Goal: Use online tool/utility: Utilize a website feature to perform a specific function

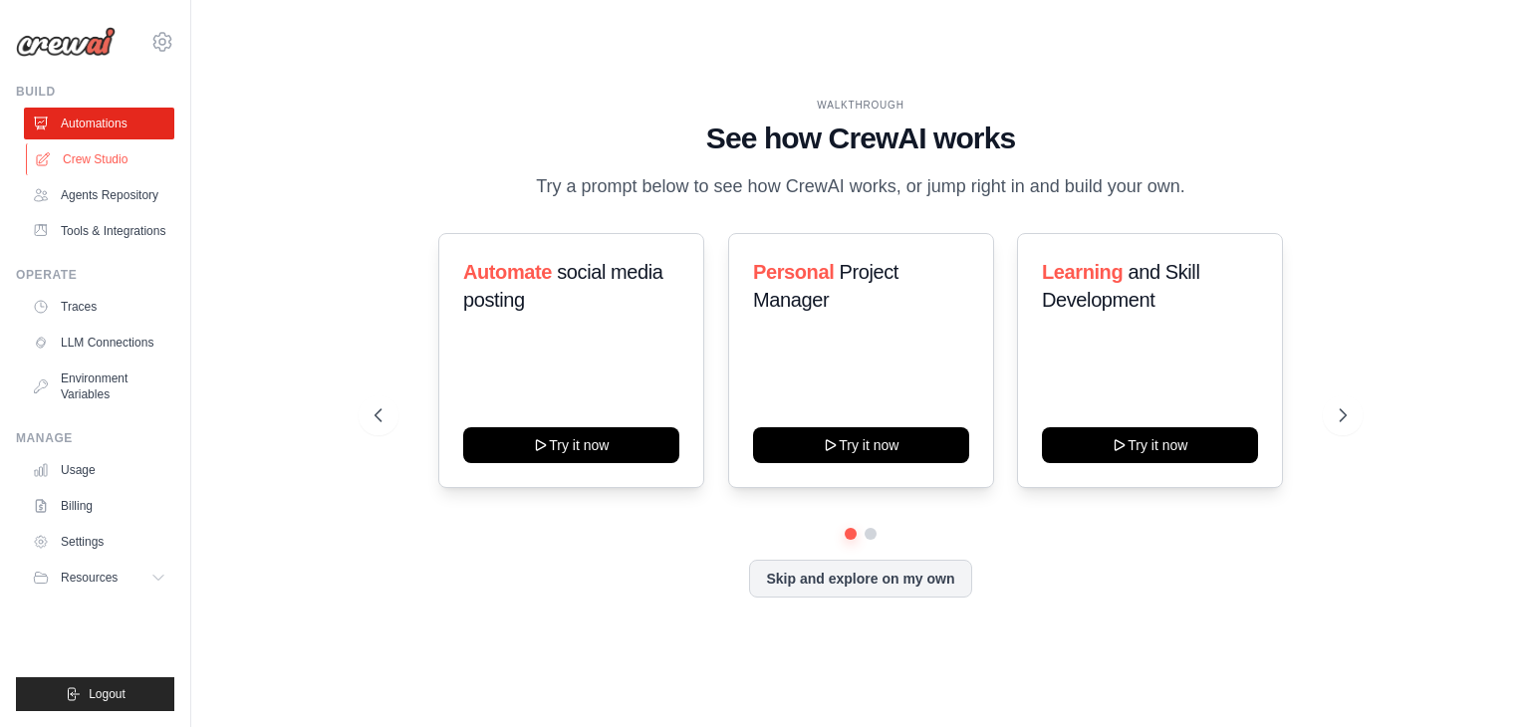
click at [103, 164] on link "Crew Studio" at bounding box center [101, 159] width 150 height 32
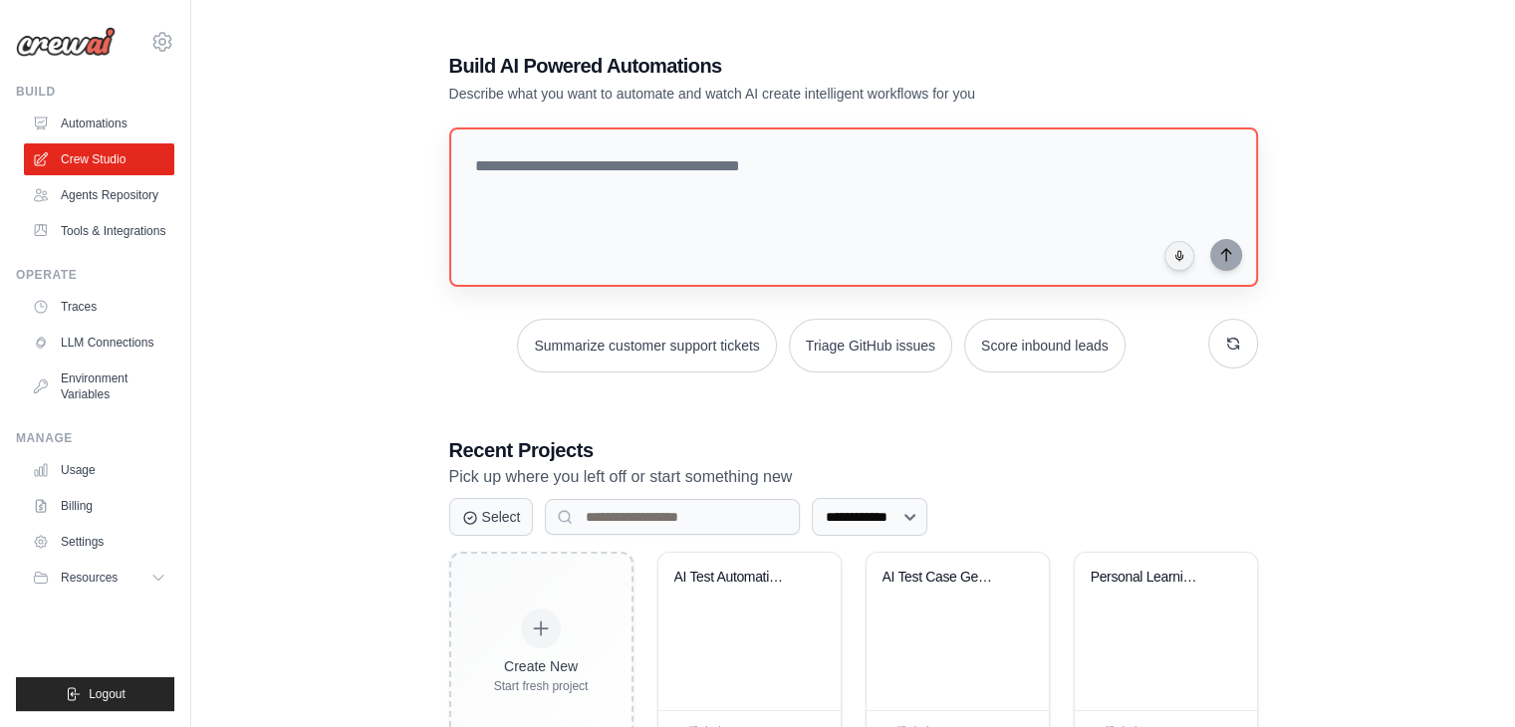
scroll to position [75, 0]
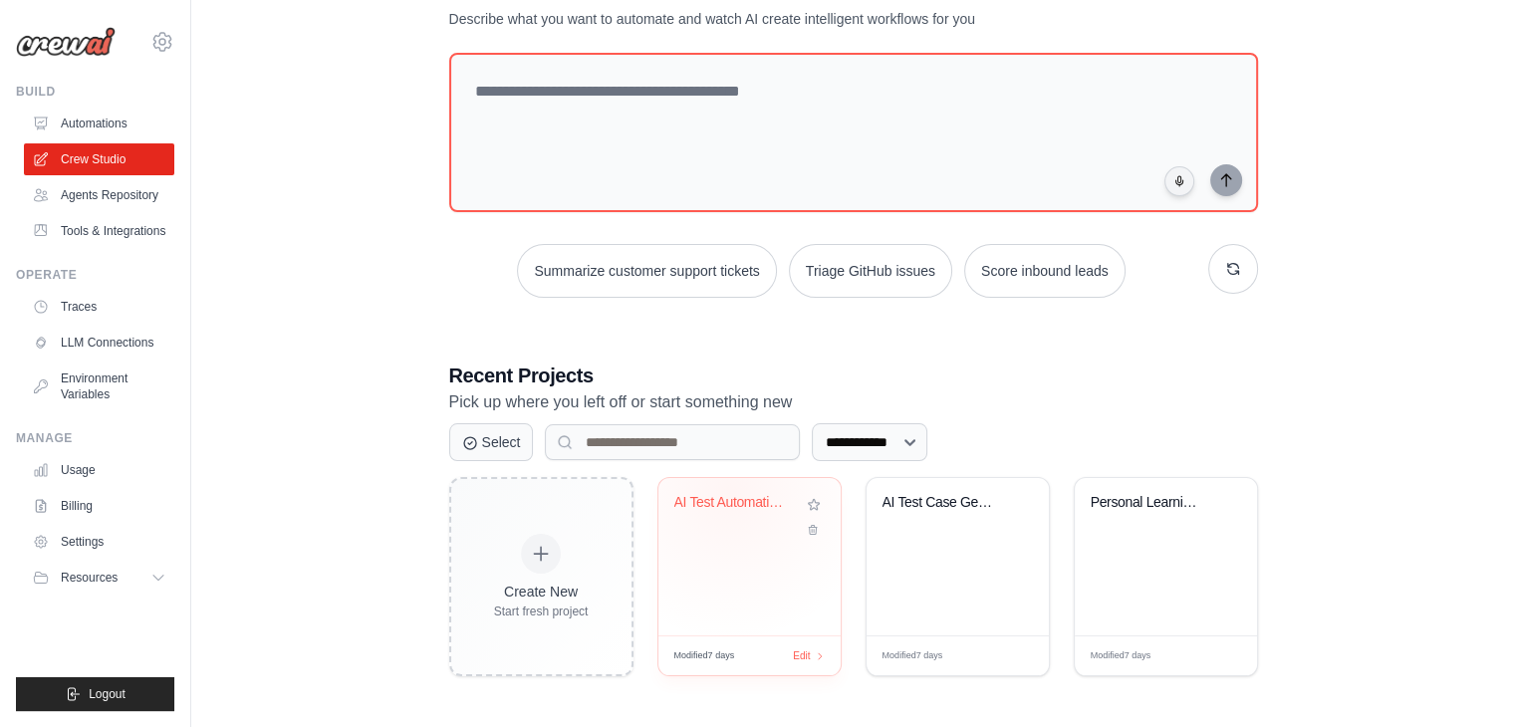
click at [730, 491] on div "AI Test Automation System" at bounding box center [749, 556] width 182 height 157
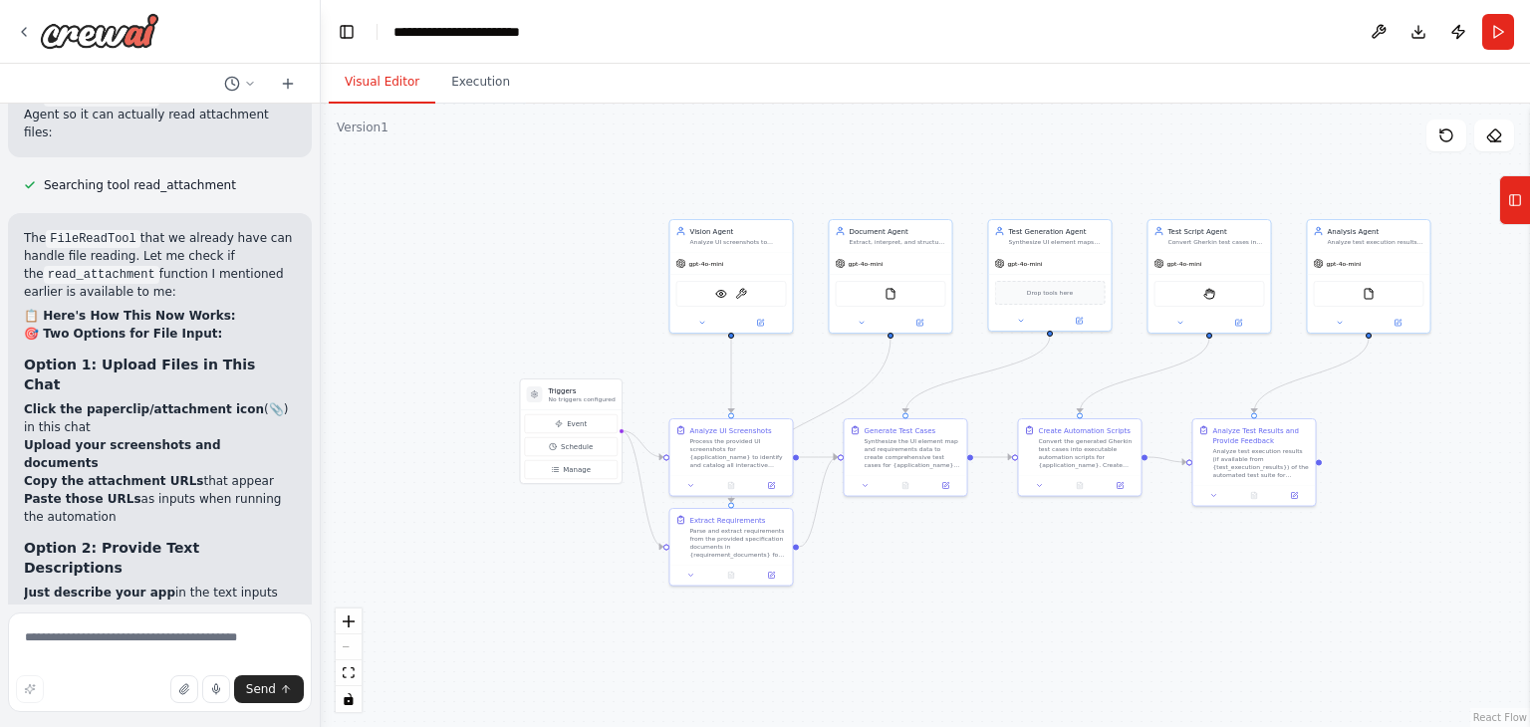
scroll to position [10053, 0]
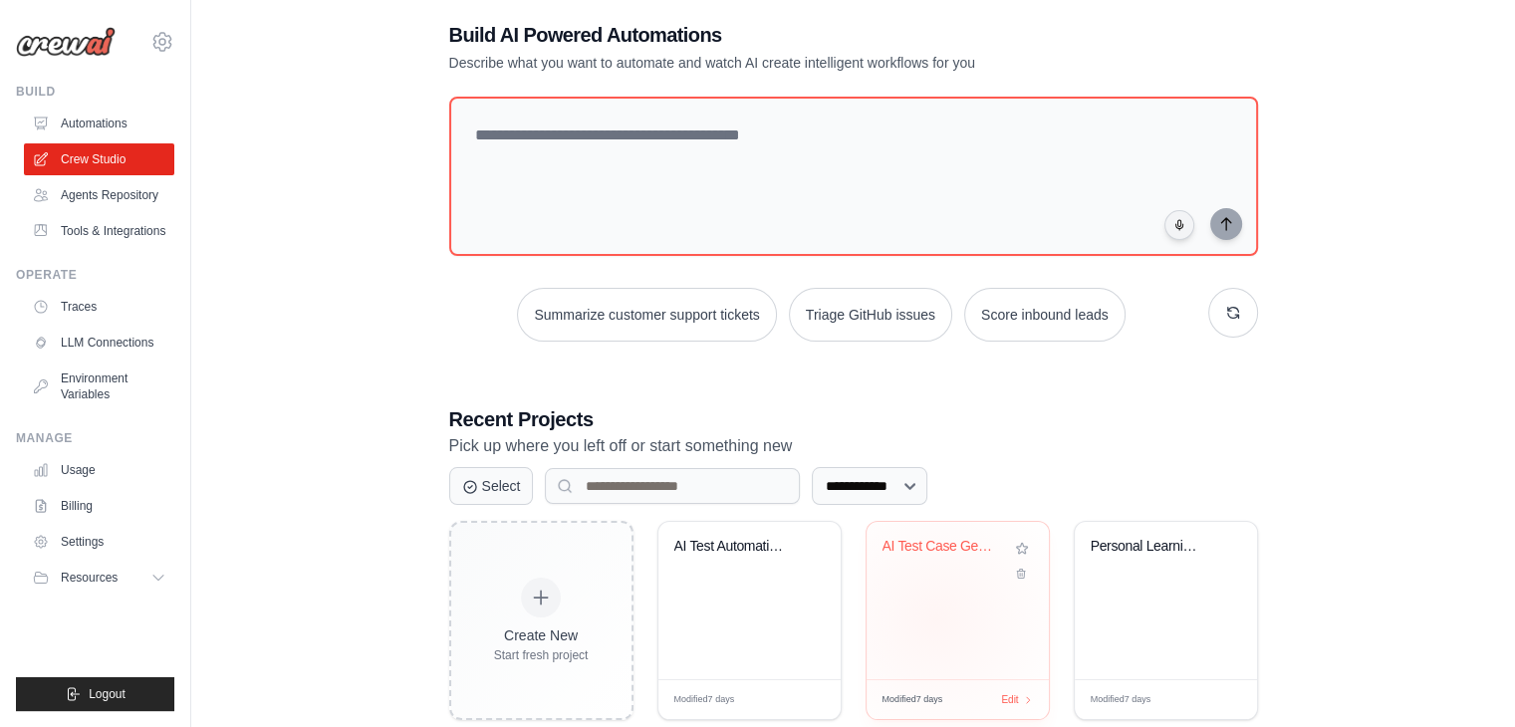
click at [935, 618] on div "AI Test Case Generation & Execution..." at bounding box center [958, 600] width 182 height 157
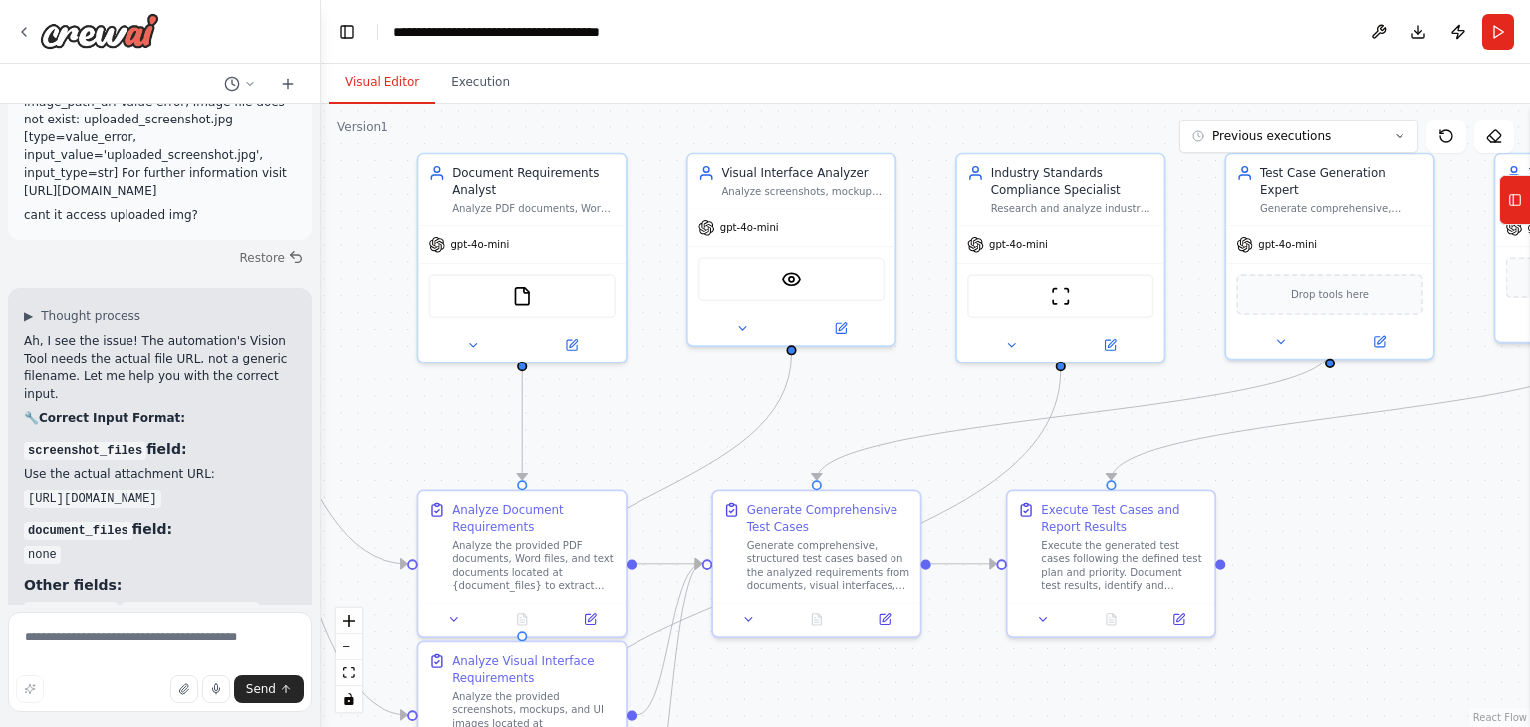
scroll to position [9013, 0]
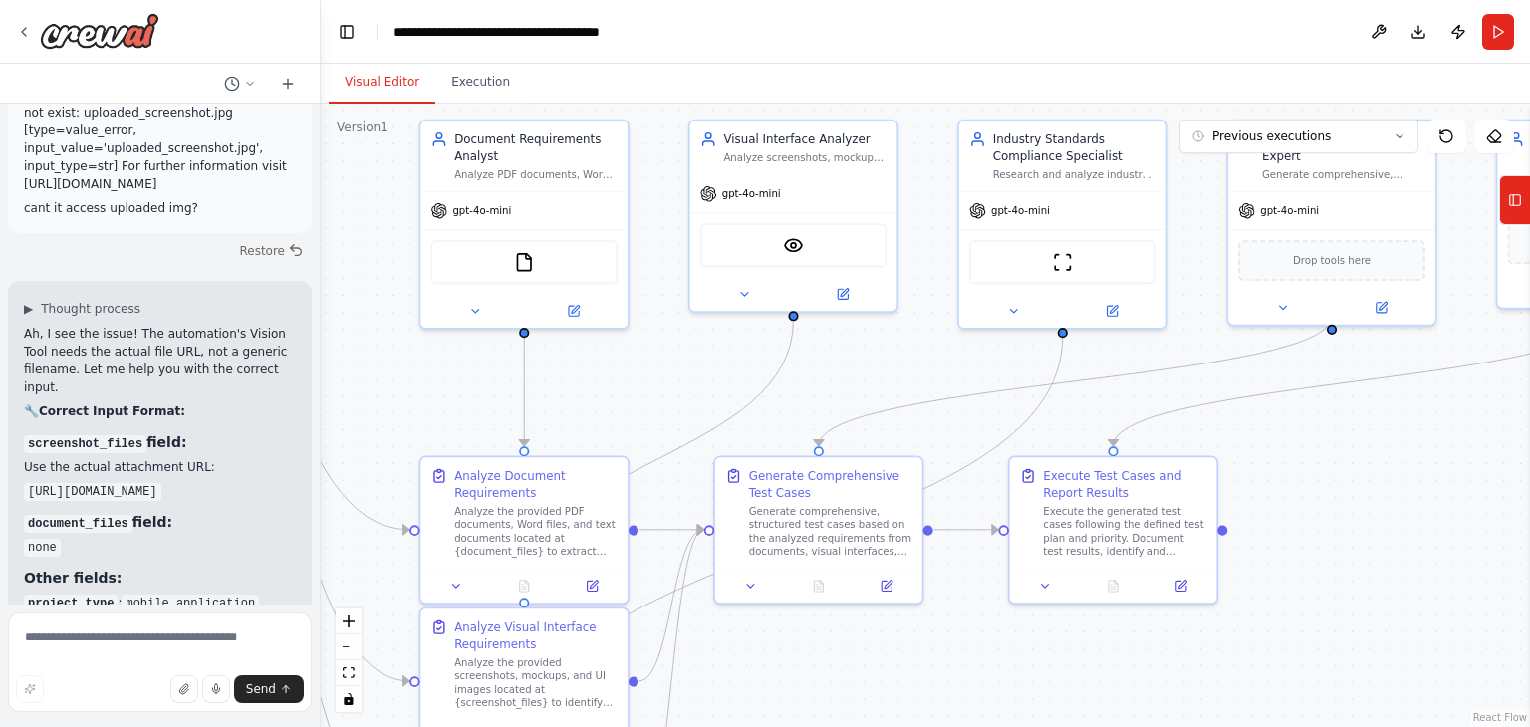
drag, startPoint x: 1058, startPoint y: 465, endPoint x: 751, endPoint y: 364, distance: 323.2
click at [751, 364] on div ".deletable-edge-delete-btn { width: 20px; height: 20px; border: 0px solid #ffff…" at bounding box center [925, 416] width 1209 height 624
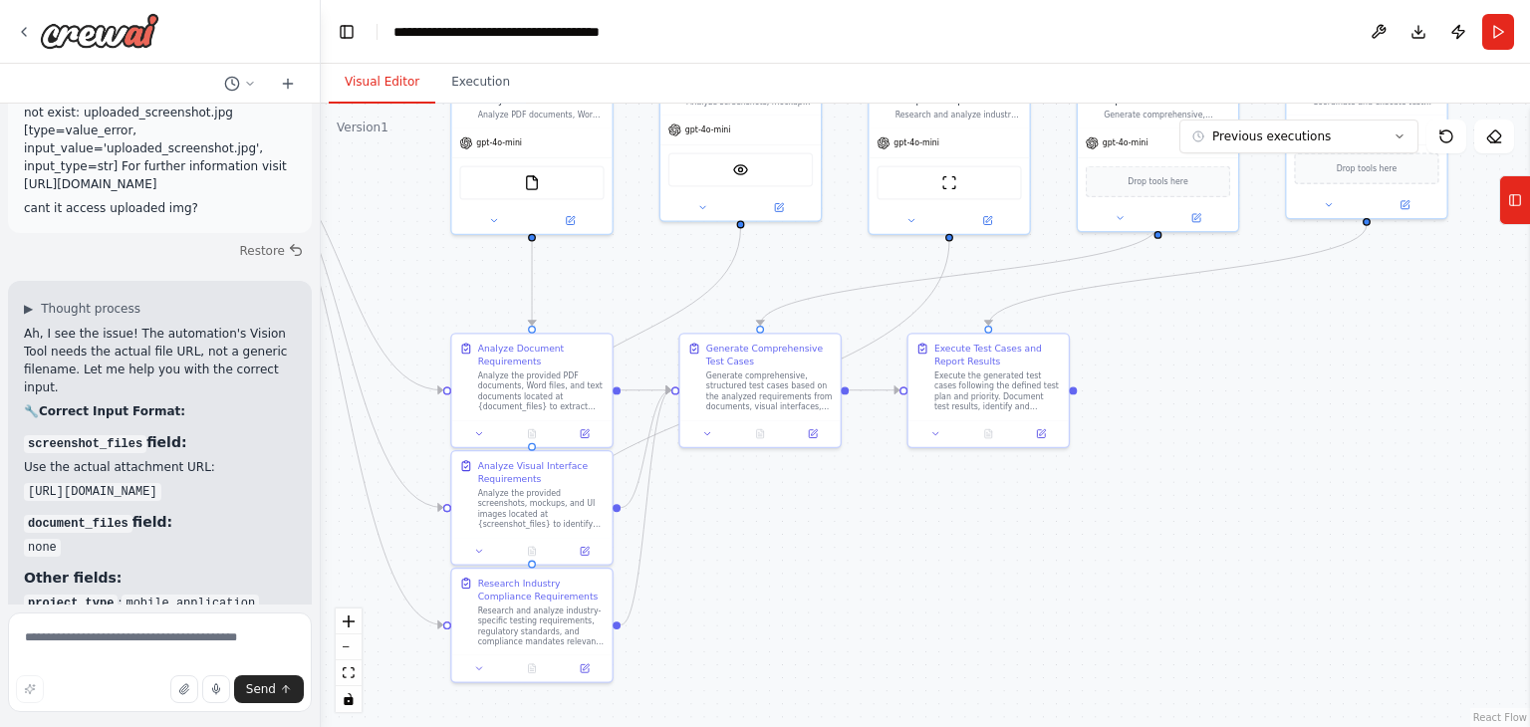
drag, startPoint x: 1293, startPoint y: 656, endPoint x: 1063, endPoint y: 528, distance: 263.6
click at [1063, 528] on div ".deletable-edge-delete-btn { width: 20px; height: 20px; border: 0px solid #ffff…" at bounding box center [925, 416] width 1209 height 624
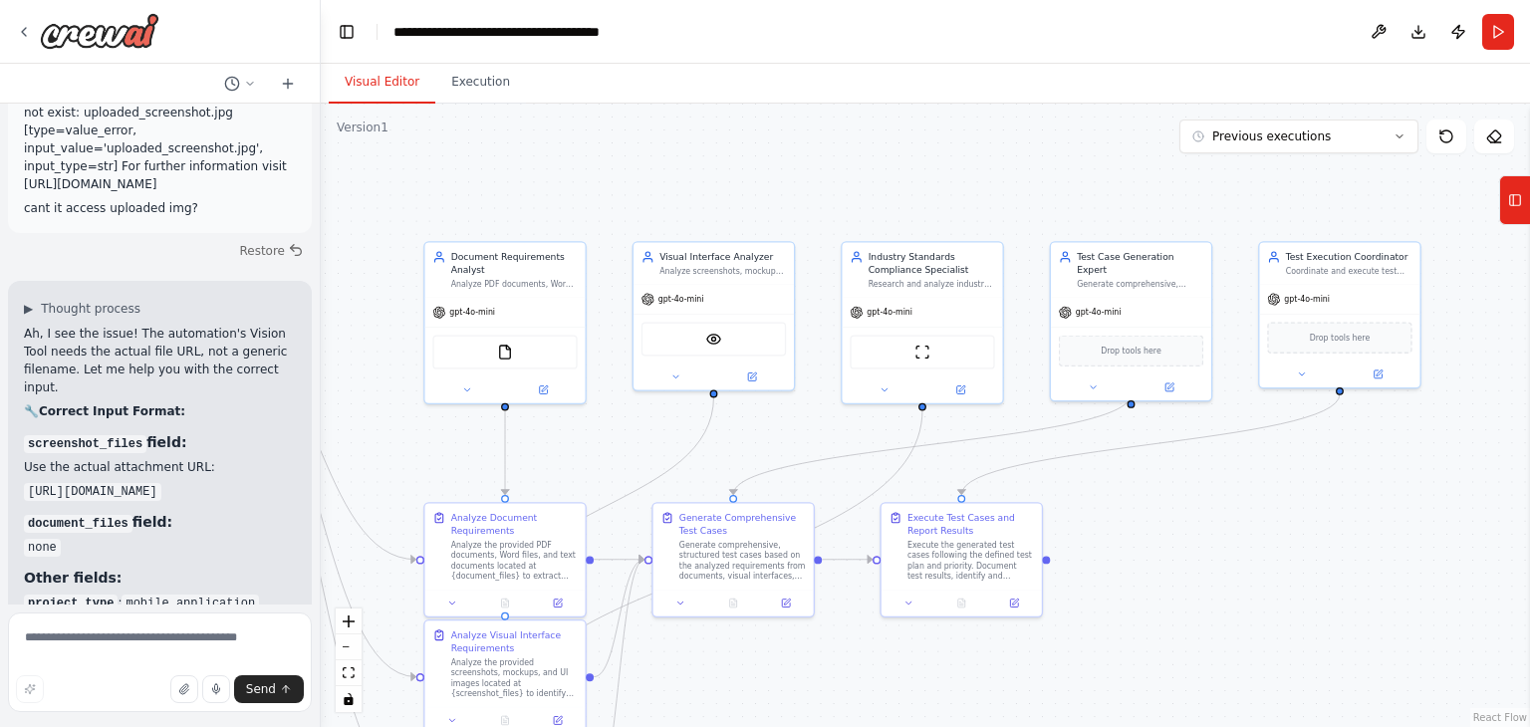
drag, startPoint x: 1238, startPoint y: 395, endPoint x: 1211, endPoint y: 565, distance: 171.5
click at [1211, 565] on div ".deletable-edge-delete-btn { width: 20px; height: 20px; border: 0px solid #ffff…" at bounding box center [925, 416] width 1209 height 624
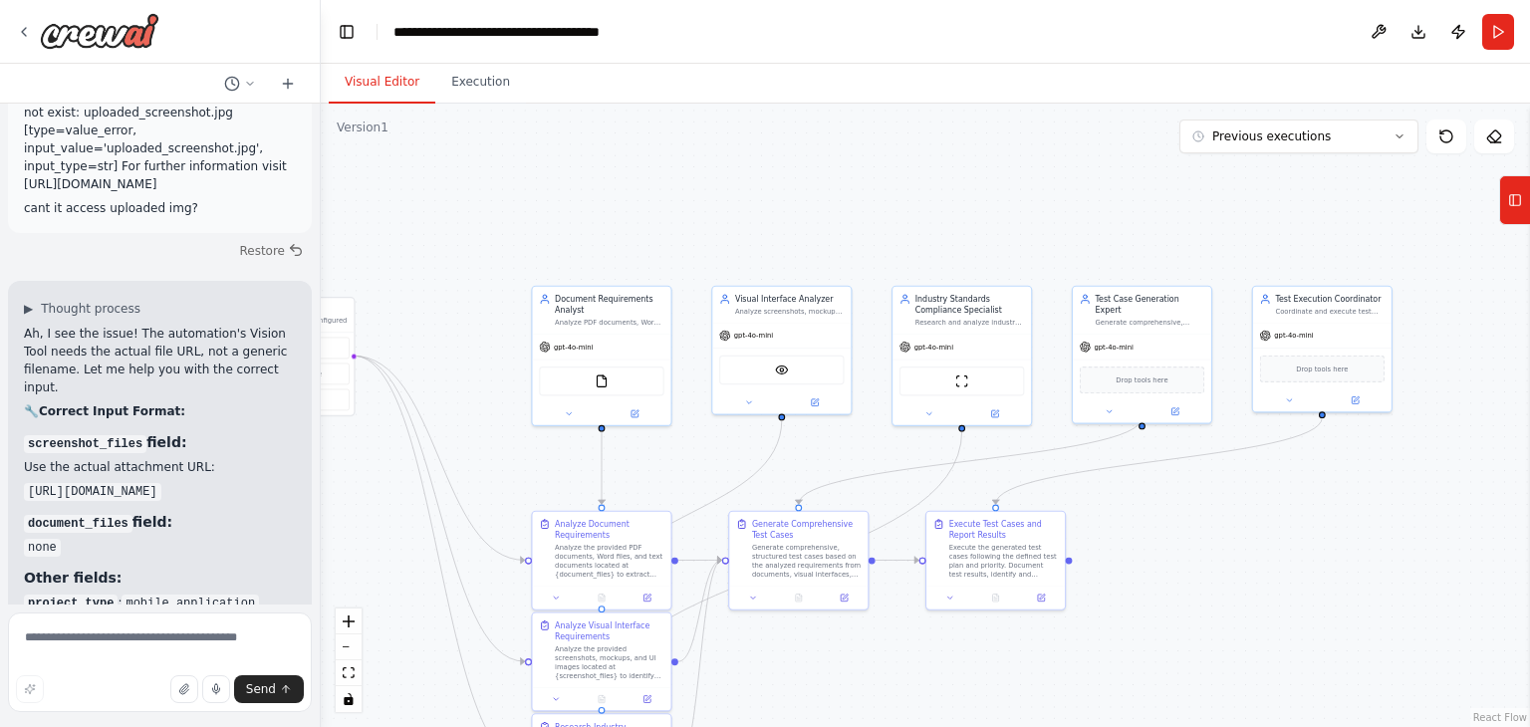
click at [1171, 552] on div ".deletable-edge-delete-btn { width: 20px; height: 20px; border: 0px solid #ffff…" at bounding box center [925, 416] width 1209 height 624
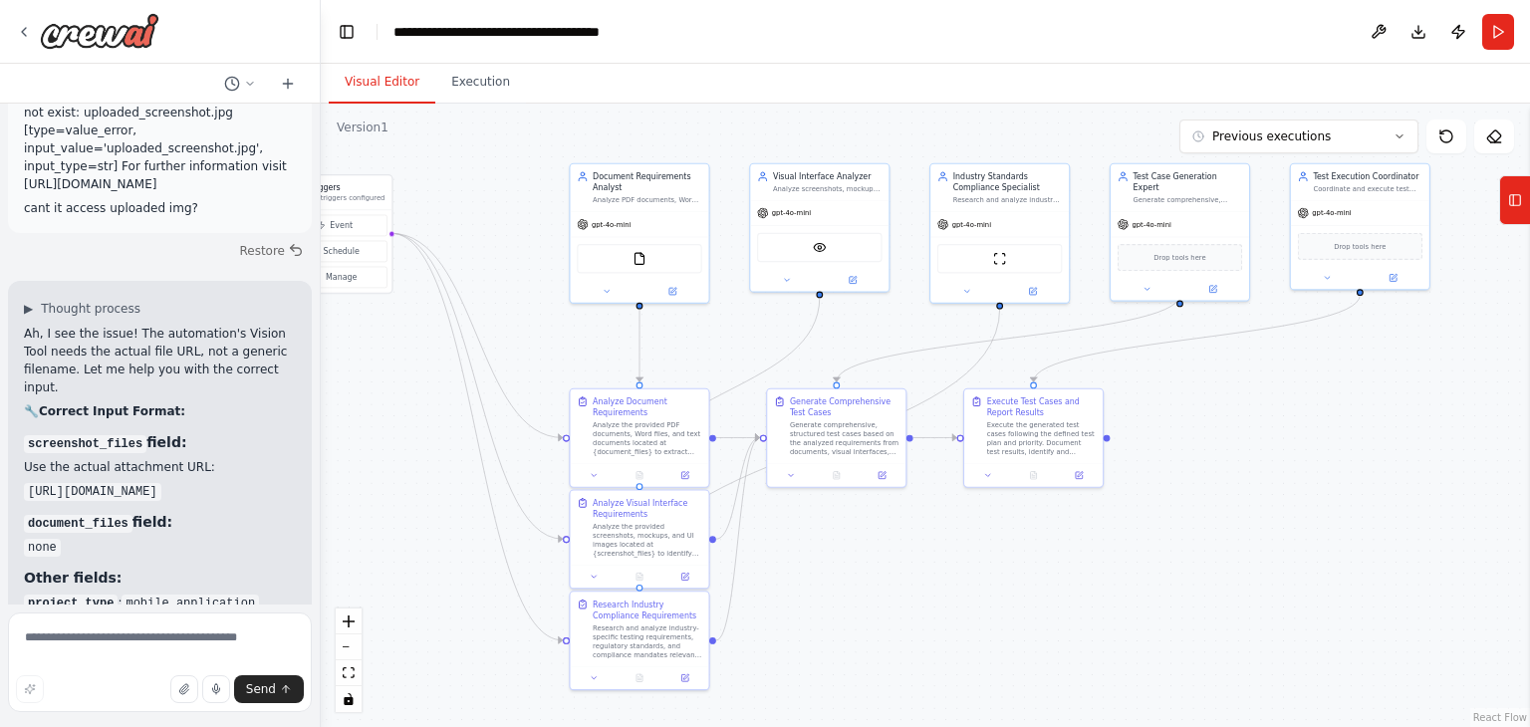
drag, startPoint x: 1198, startPoint y: 538, endPoint x: 1208, endPoint y: 433, distance: 105.1
click at [1208, 433] on div ".deletable-edge-delete-btn { width: 20px; height: 20px; border: 0px solid #ffff…" at bounding box center [925, 416] width 1209 height 624
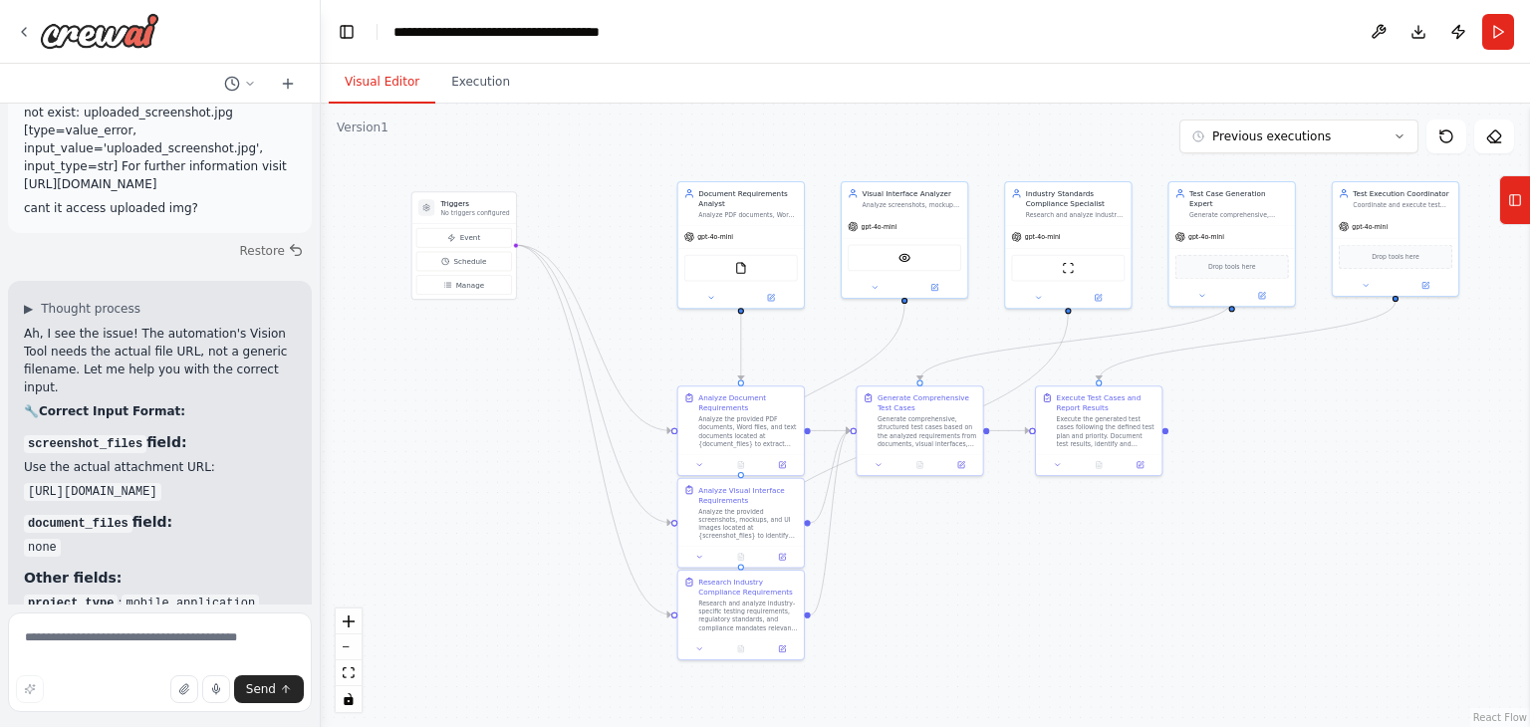
drag, startPoint x: 961, startPoint y: 661, endPoint x: 1025, endPoint y: 637, distance: 68.4
click at [1025, 637] on div ".deletable-edge-delete-btn { width: 20px; height: 20px; border: 0px solid #ffff…" at bounding box center [925, 416] width 1209 height 624
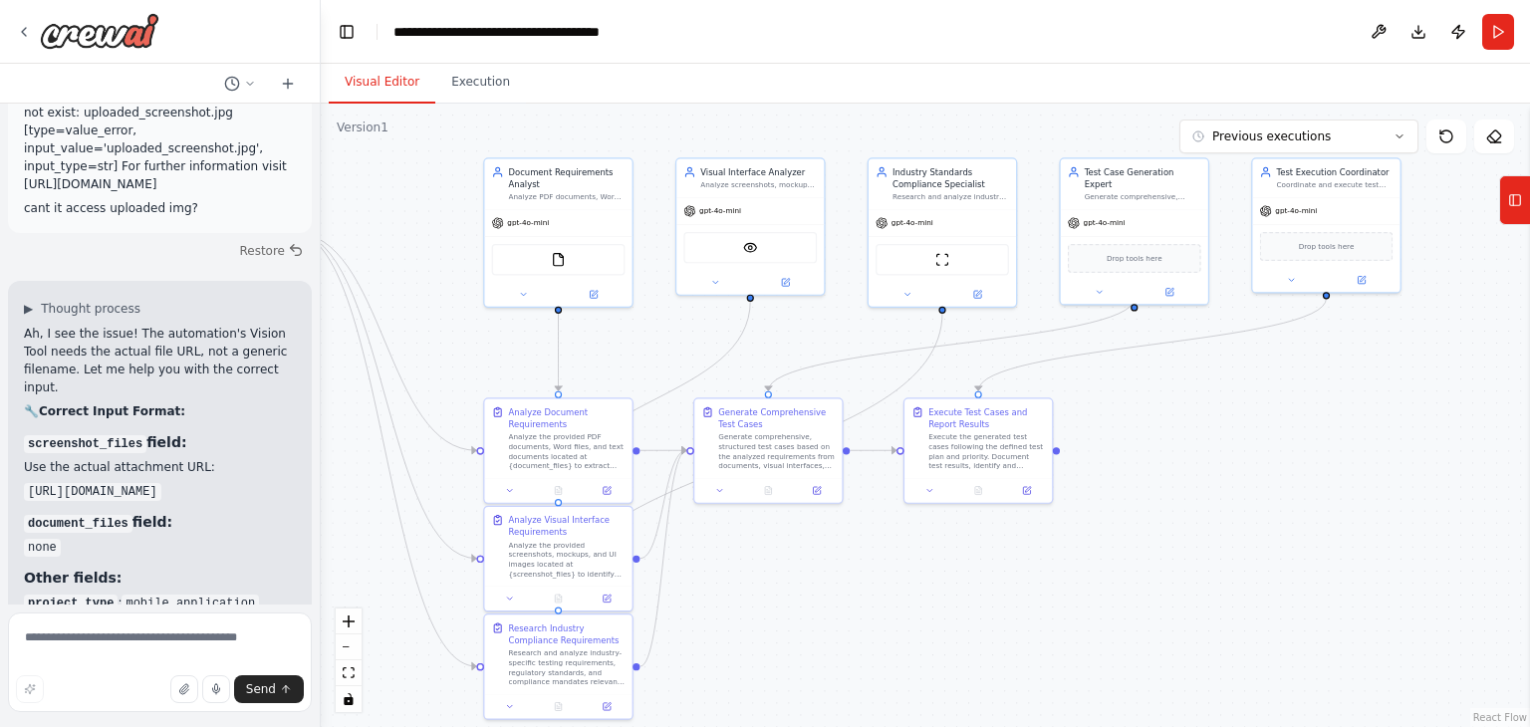
drag, startPoint x: 1036, startPoint y: 598, endPoint x: 915, endPoint y: 655, distance: 133.7
click at [915, 655] on div ".deletable-edge-delete-btn { width: 20px; height: 20px; border: 0px solid #ffff…" at bounding box center [925, 416] width 1209 height 624
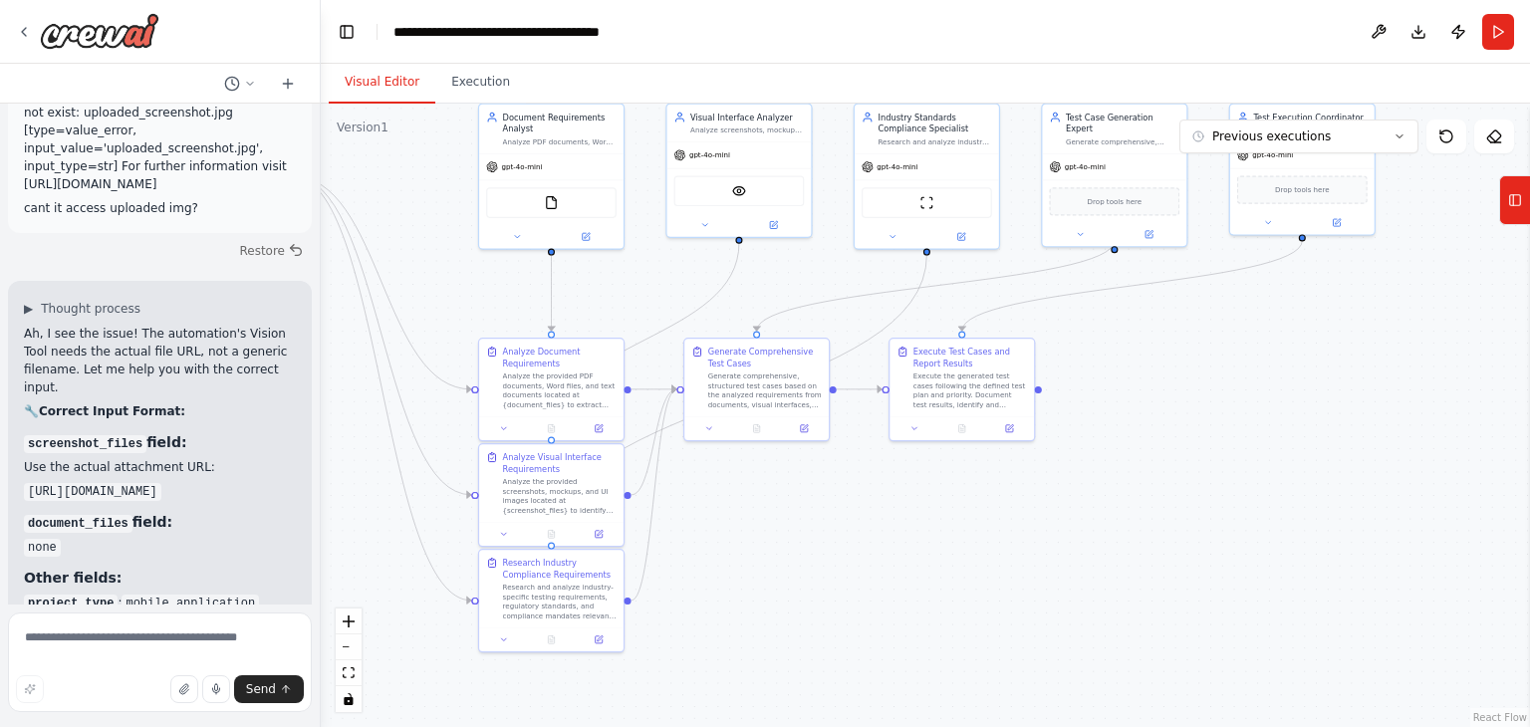
drag, startPoint x: 915, startPoint y: 655, endPoint x: 902, endPoint y: 601, distance: 56.3
click at [902, 601] on div ".deletable-edge-delete-btn { width: 20px; height: 20px; border: 0px solid #ffff…" at bounding box center [925, 416] width 1209 height 624
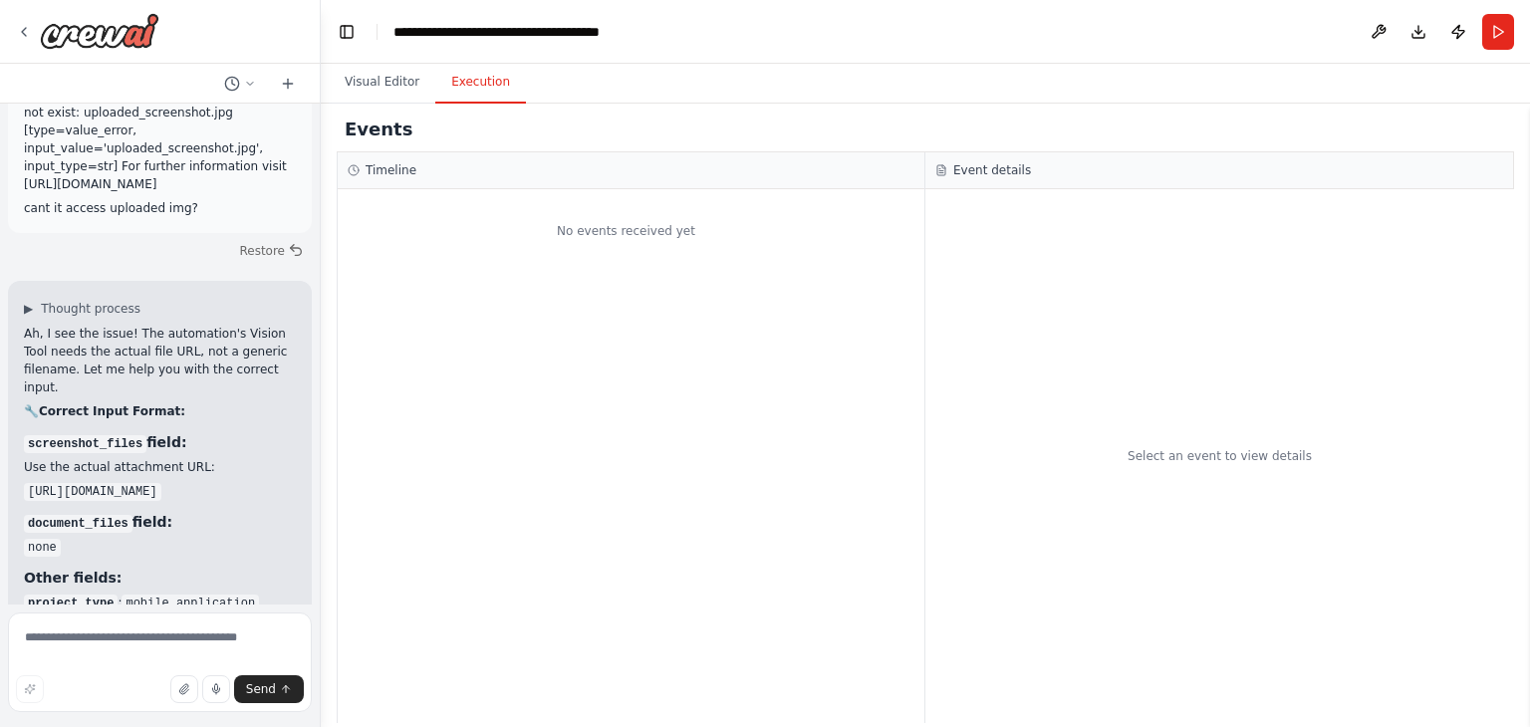
click at [478, 73] on button "Execution" at bounding box center [480, 83] width 91 height 42
click at [1498, 41] on button "Run" at bounding box center [1498, 32] width 32 height 36
click at [1133, 263] on div "Select an event to view details" at bounding box center [1219, 456] width 589 height 534
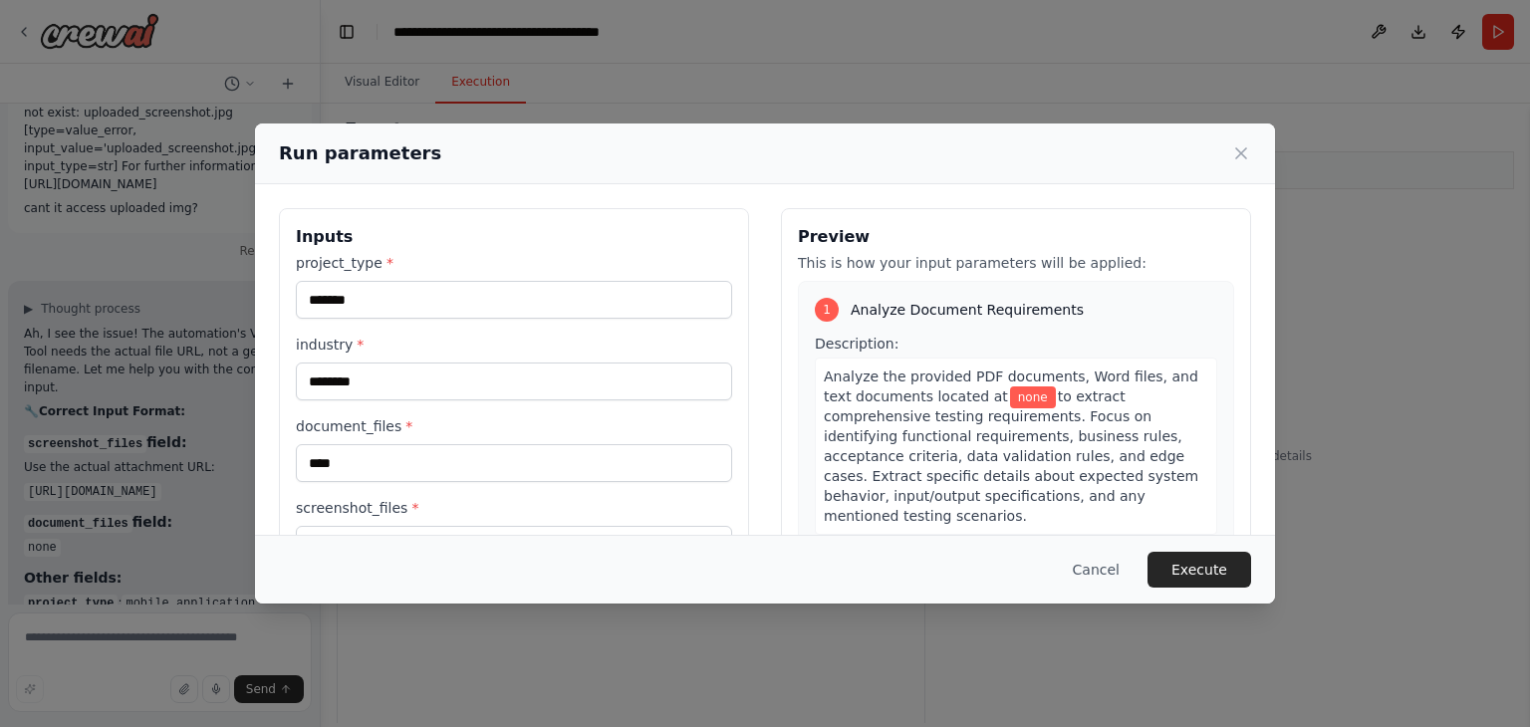
scroll to position [168, 0]
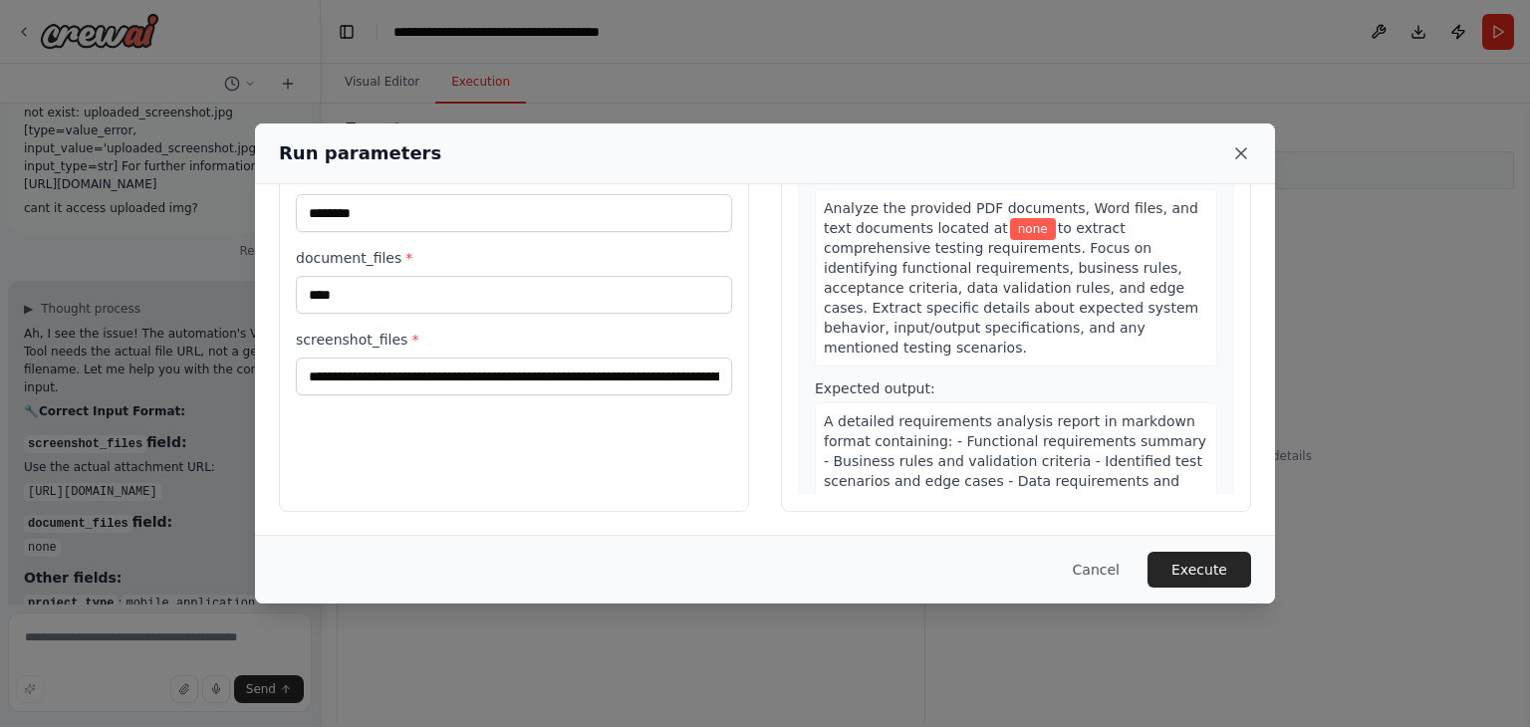
click at [1243, 148] on icon at bounding box center [1241, 153] width 20 height 20
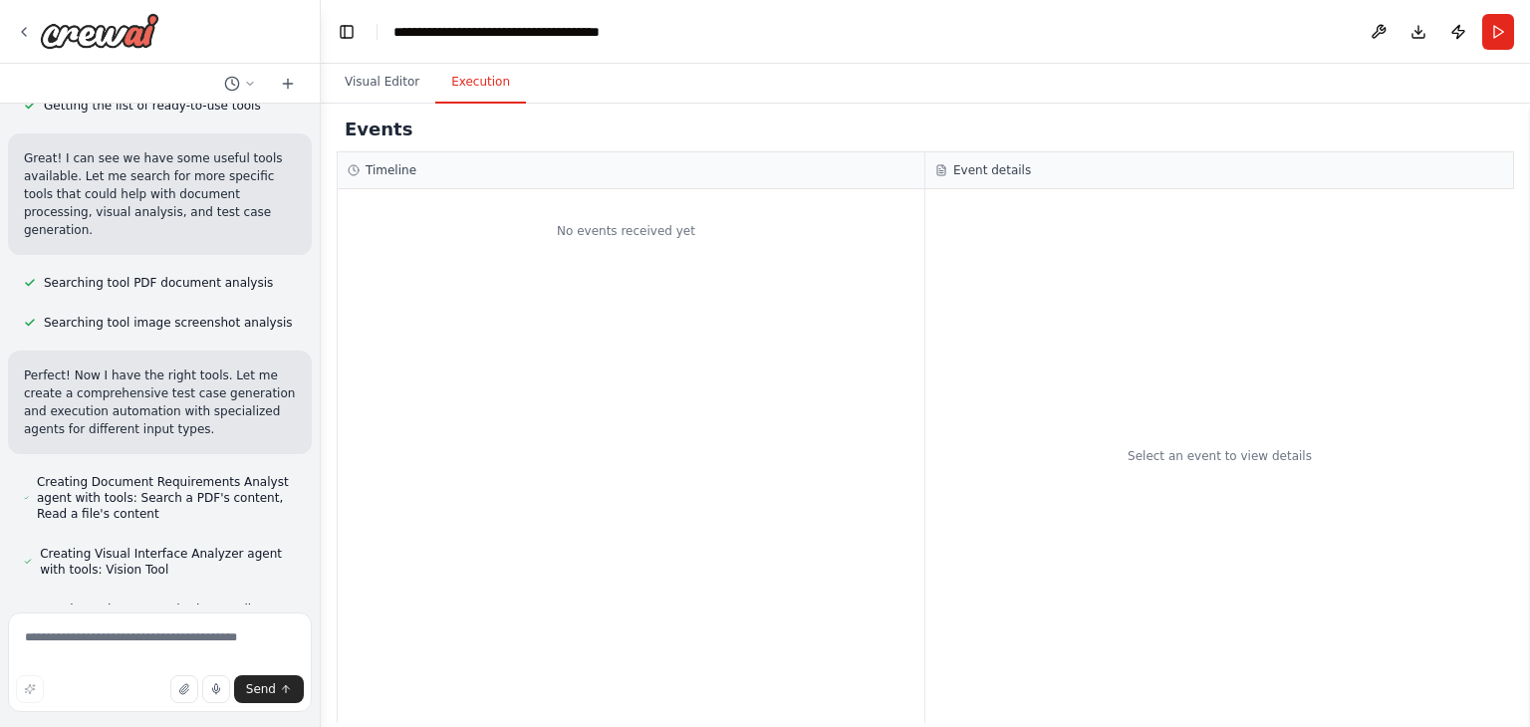
scroll to position [0, 0]
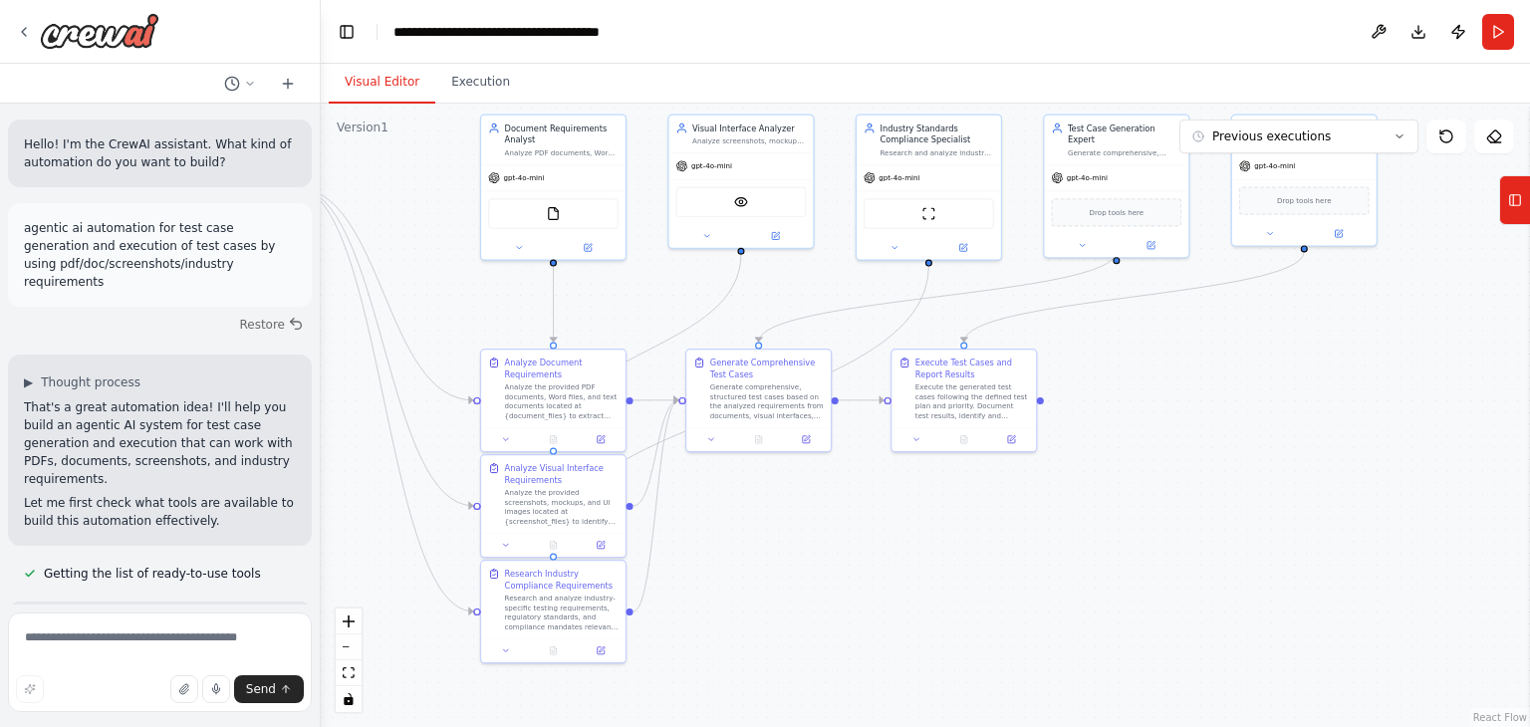
click at [390, 70] on button "Visual Editor" at bounding box center [382, 83] width 107 height 42
click at [16, 28] on icon at bounding box center [24, 32] width 16 height 16
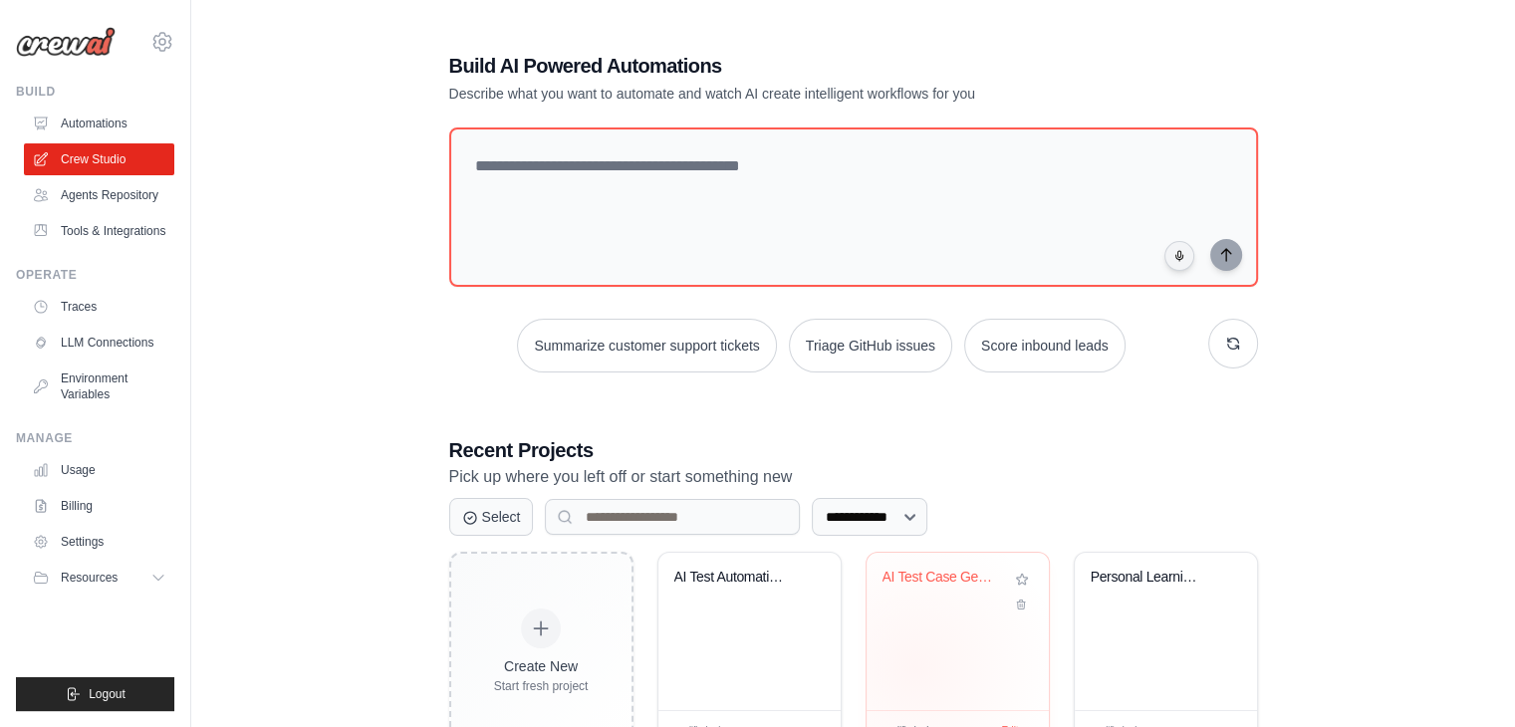
click at [914, 667] on div "AI Test Case Generation & Execution..." at bounding box center [958, 631] width 182 height 157
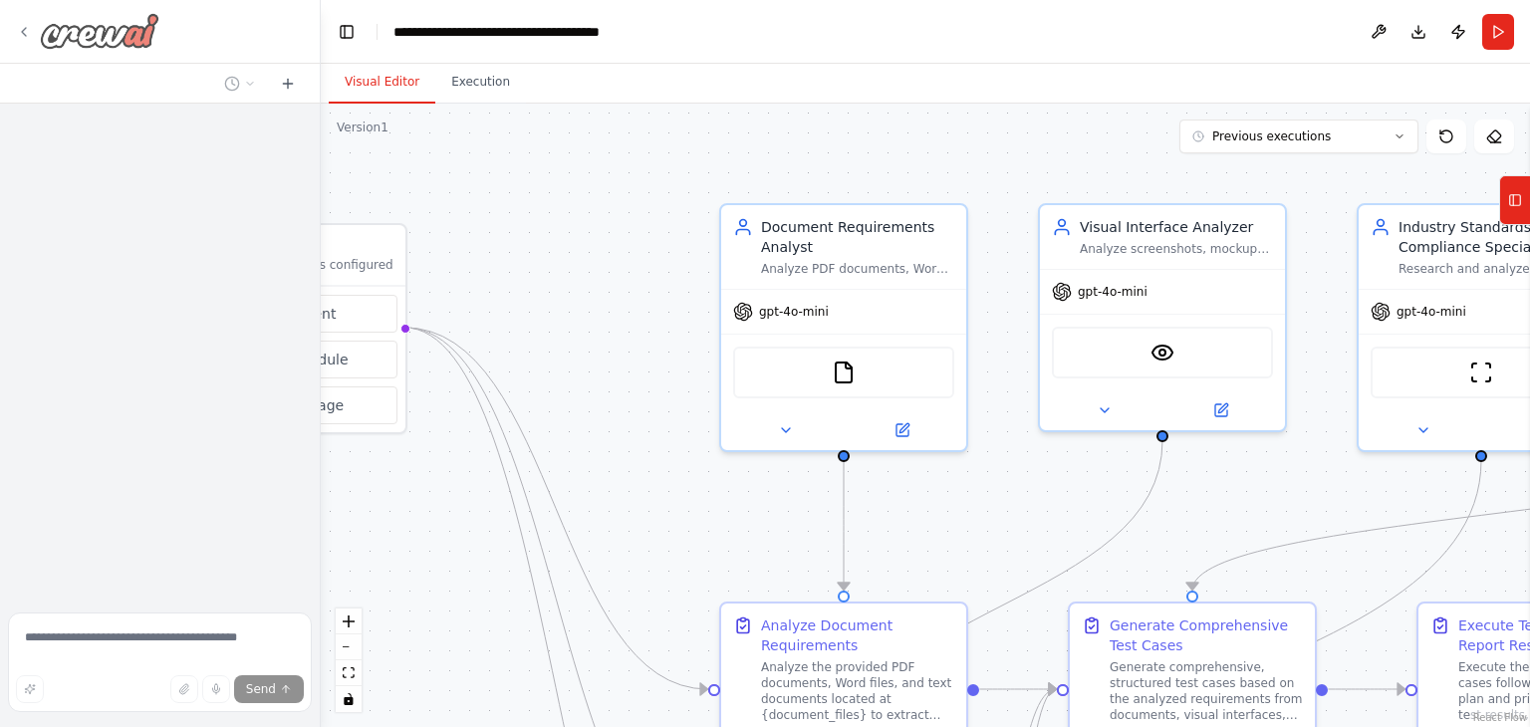
click at [34, 34] on div at bounding box center [87, 31] width 143 height 36
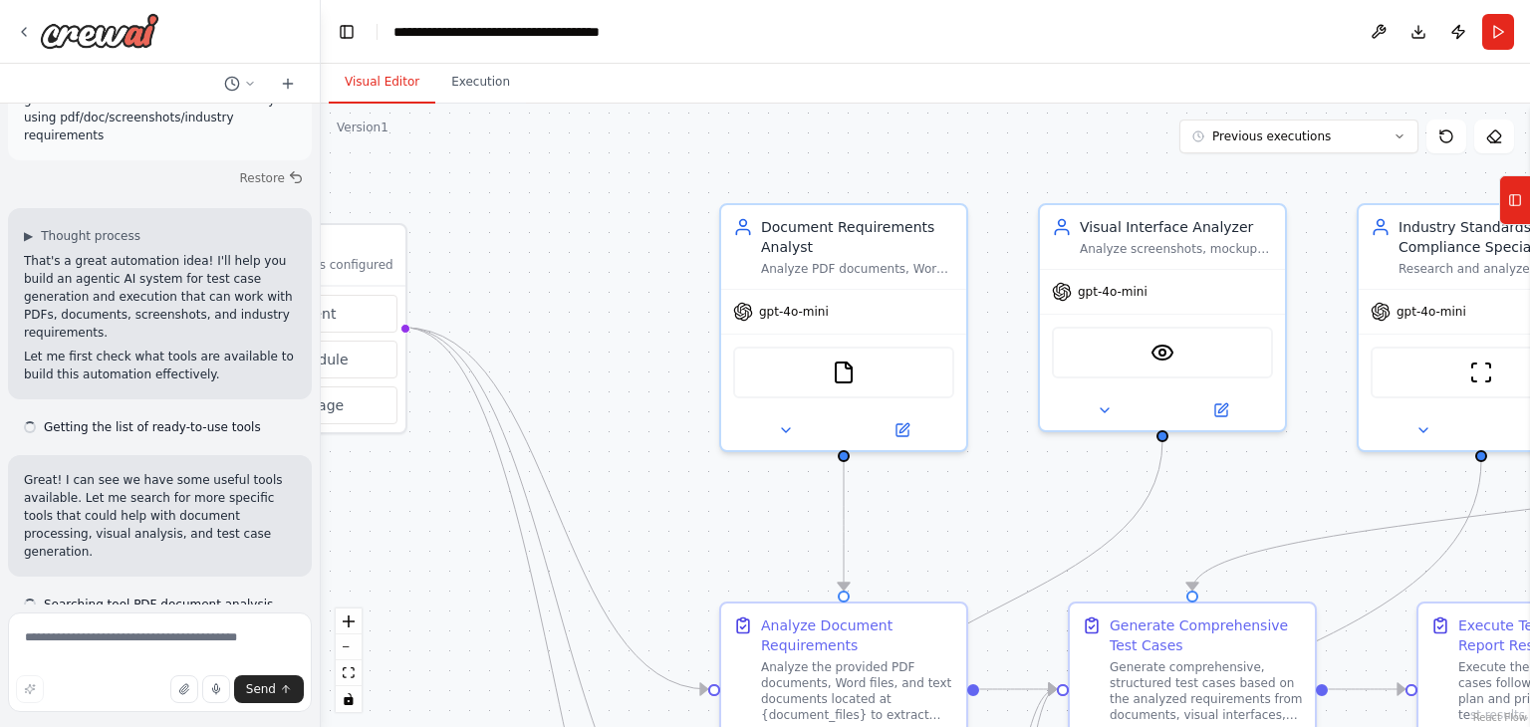
scroll to position [839, 0]
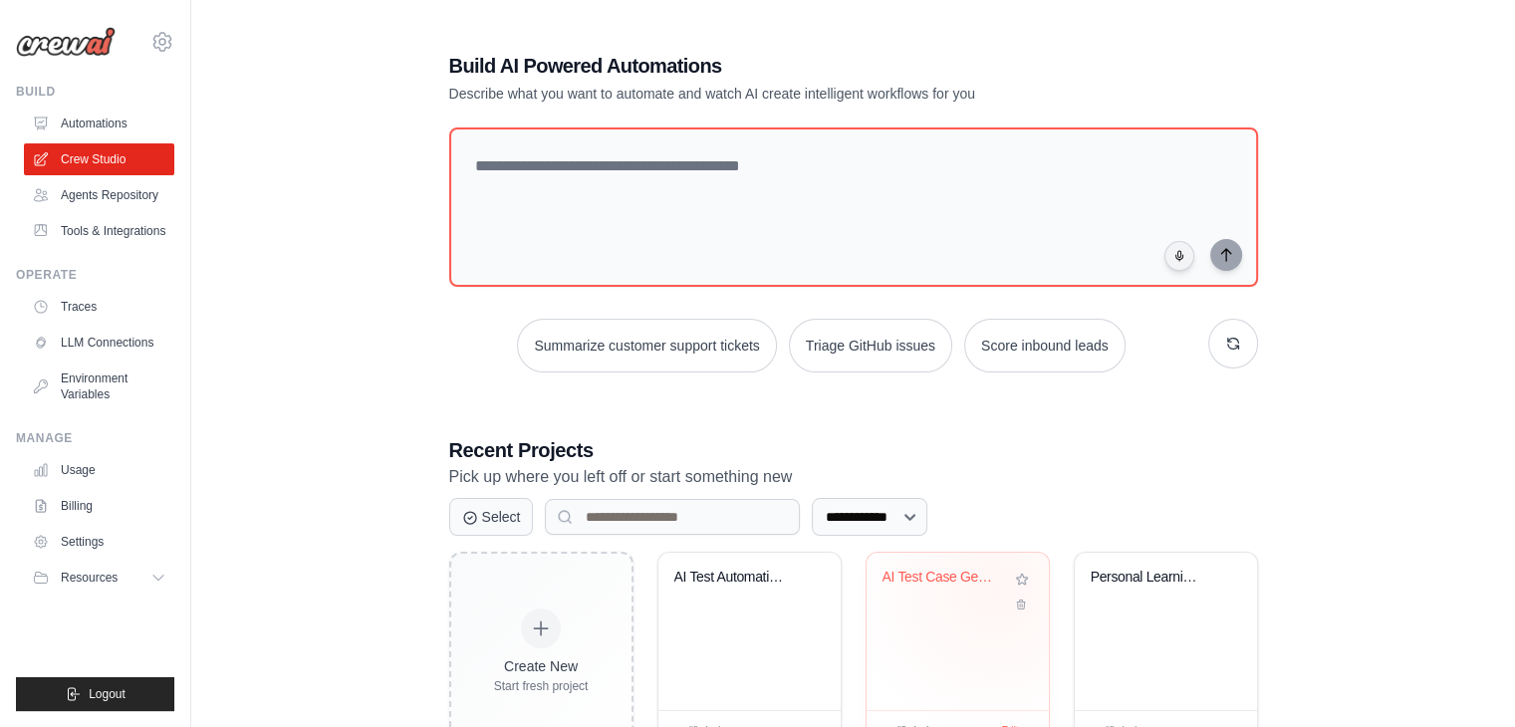
click at [993, 590] on div "AI Test Case Generation & Execution..." at bounding box center [943, 582] width 121 height 26
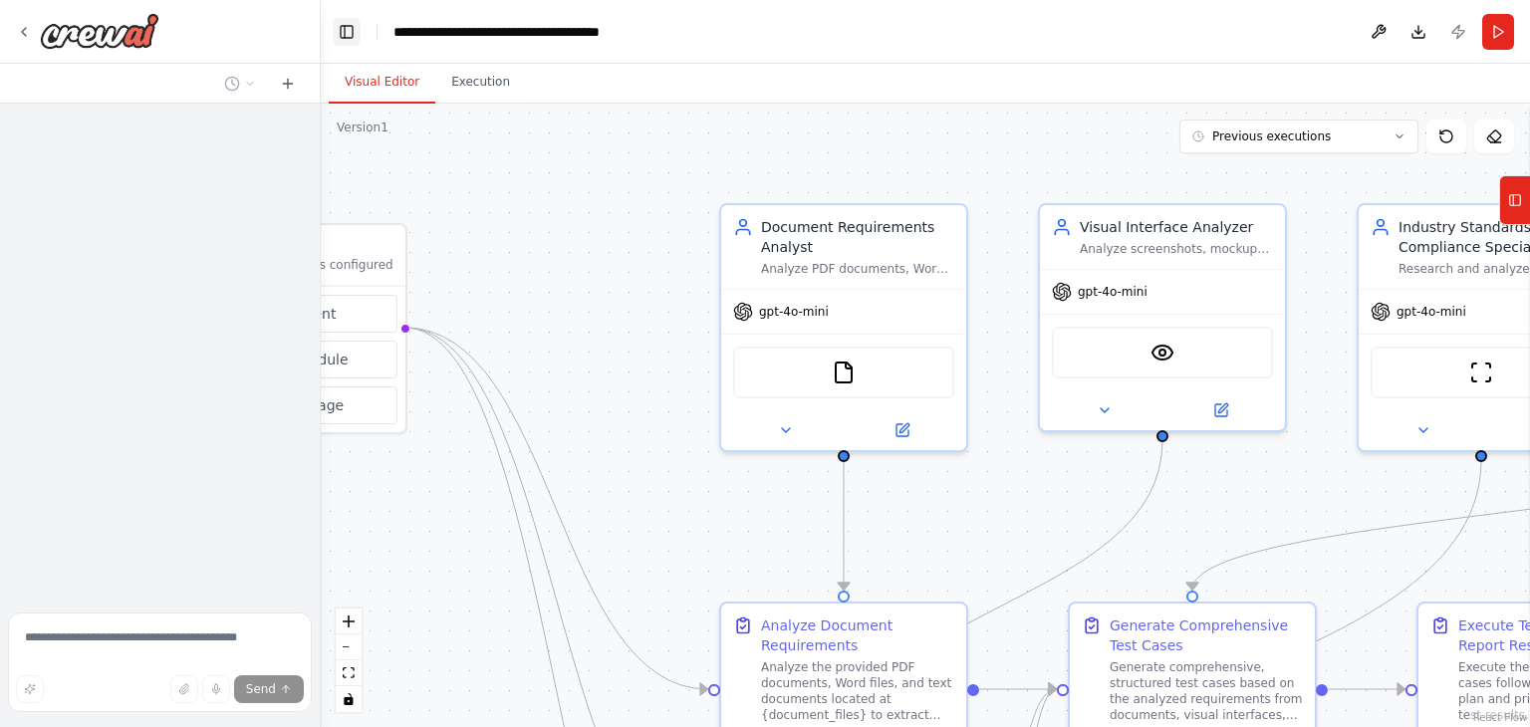
click at [343, 36] on button "Toggle Left Sidebar" at bounding box center [347, 32] width 28 height 28
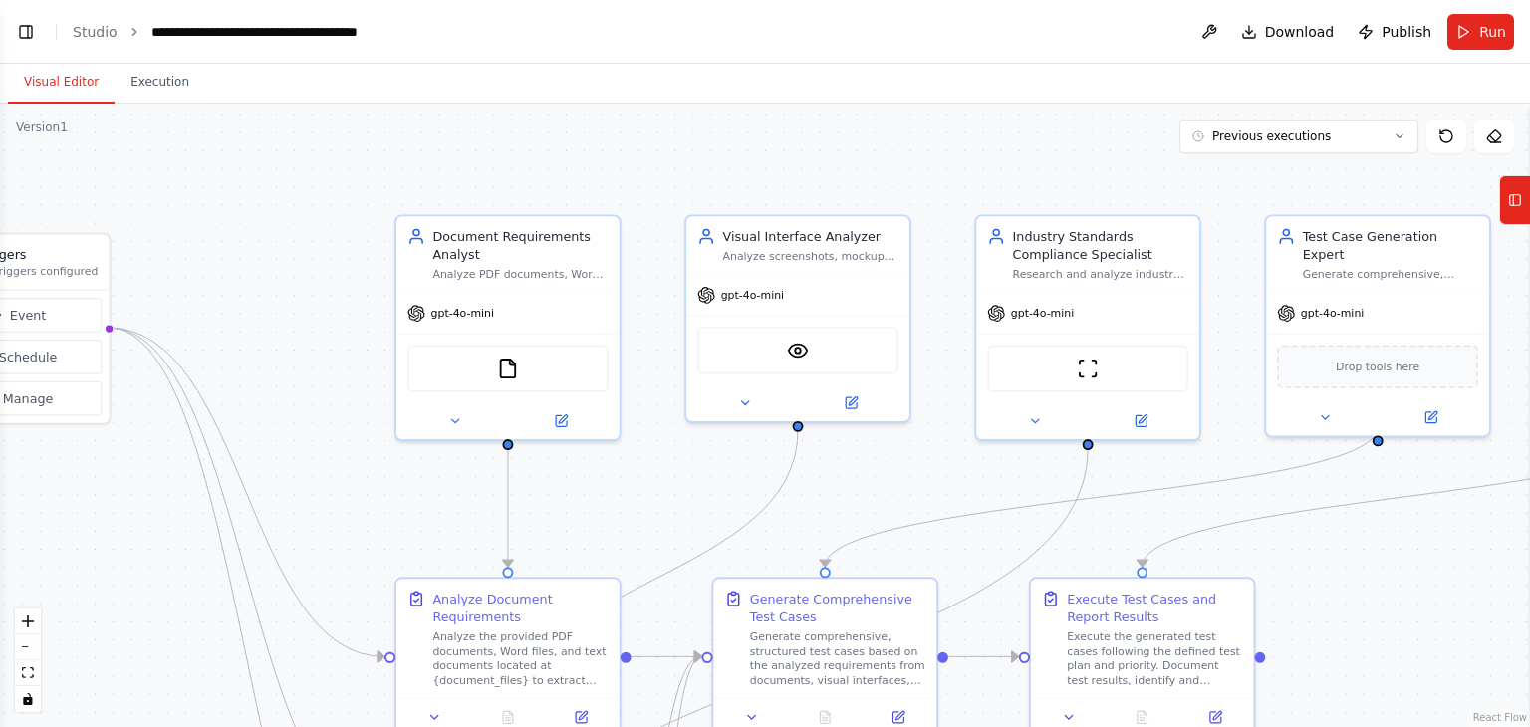
scroll to position [9013, 0]
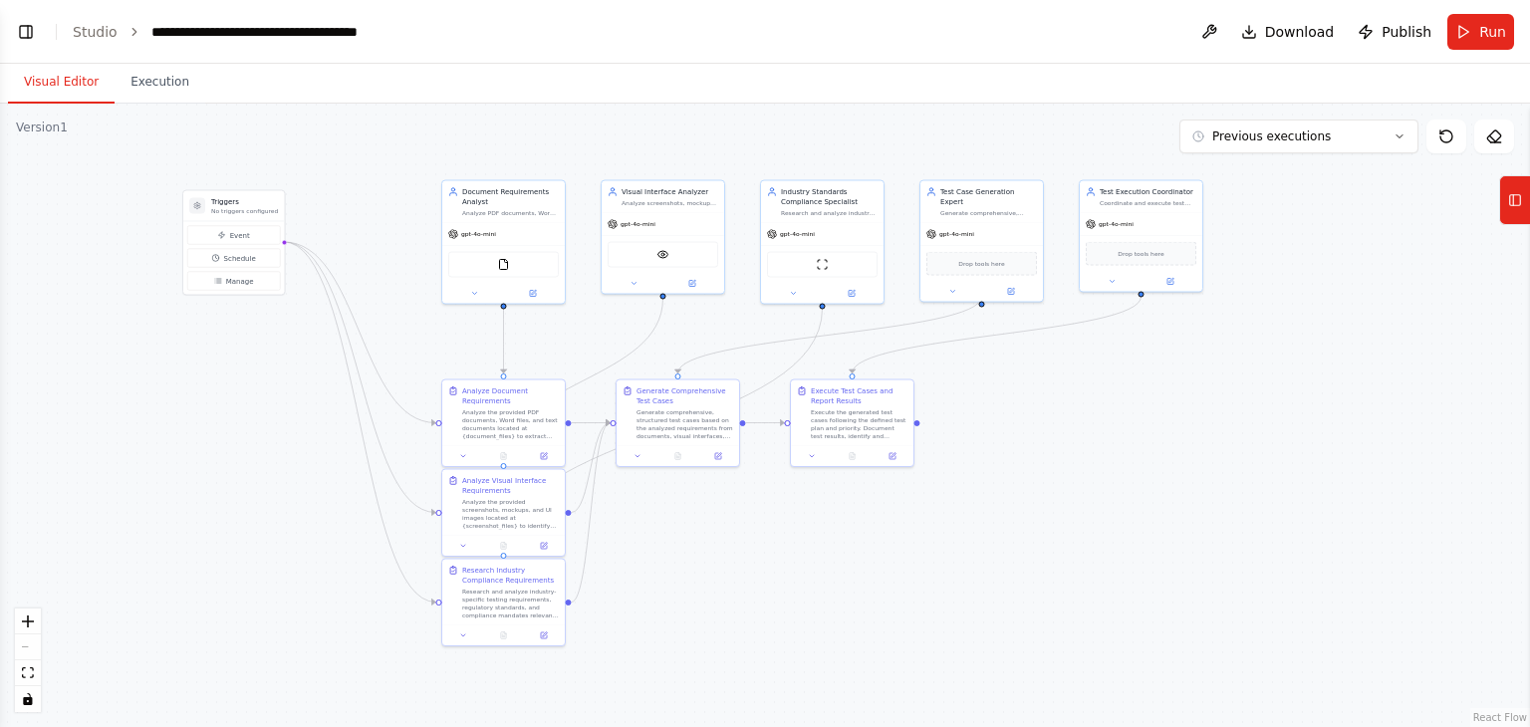
drag, startPoint x: 286, startPoint y: 301, endPoint x: 350, endPoint y: 214, distance: 107.6
click at [350, 214] on div ".deletable-edge-delete-btn { width: 20px; height: 20px; border: 0px solid #ffff…" at bounding box center [765, 416] width 1530 height 624
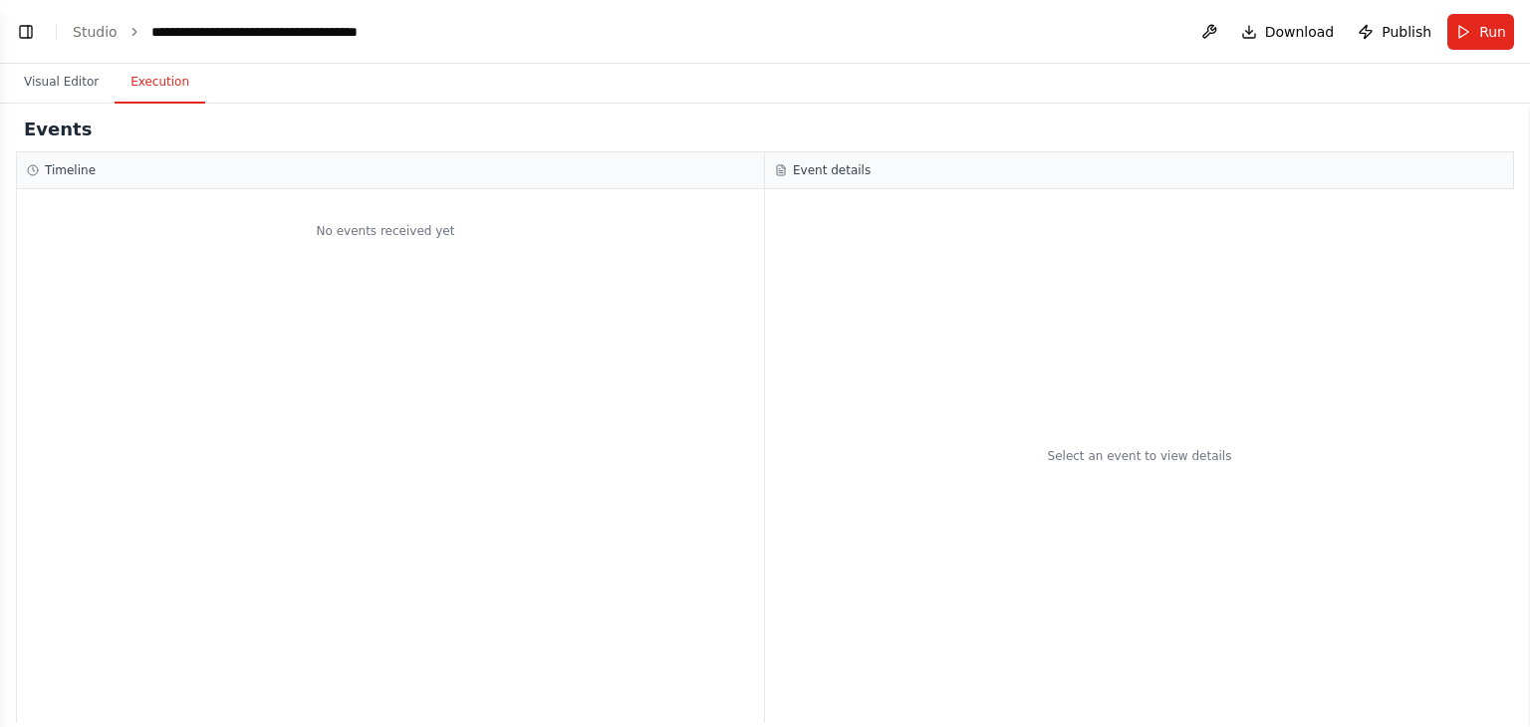
click at [132, 85] on button "Execution" at bounding box center [160, 83] width 91 height 42
click at [1472, 19] on button "Run" at bounding box center [1480, 32] width 67 height 36
click at [1482, 33] on header "**********" at bounding box center [765, 32] width 1530 height 64
click at [1386, 308] on div "Select an event to view details" at bounding box center [1139, 456] width 749 height 534
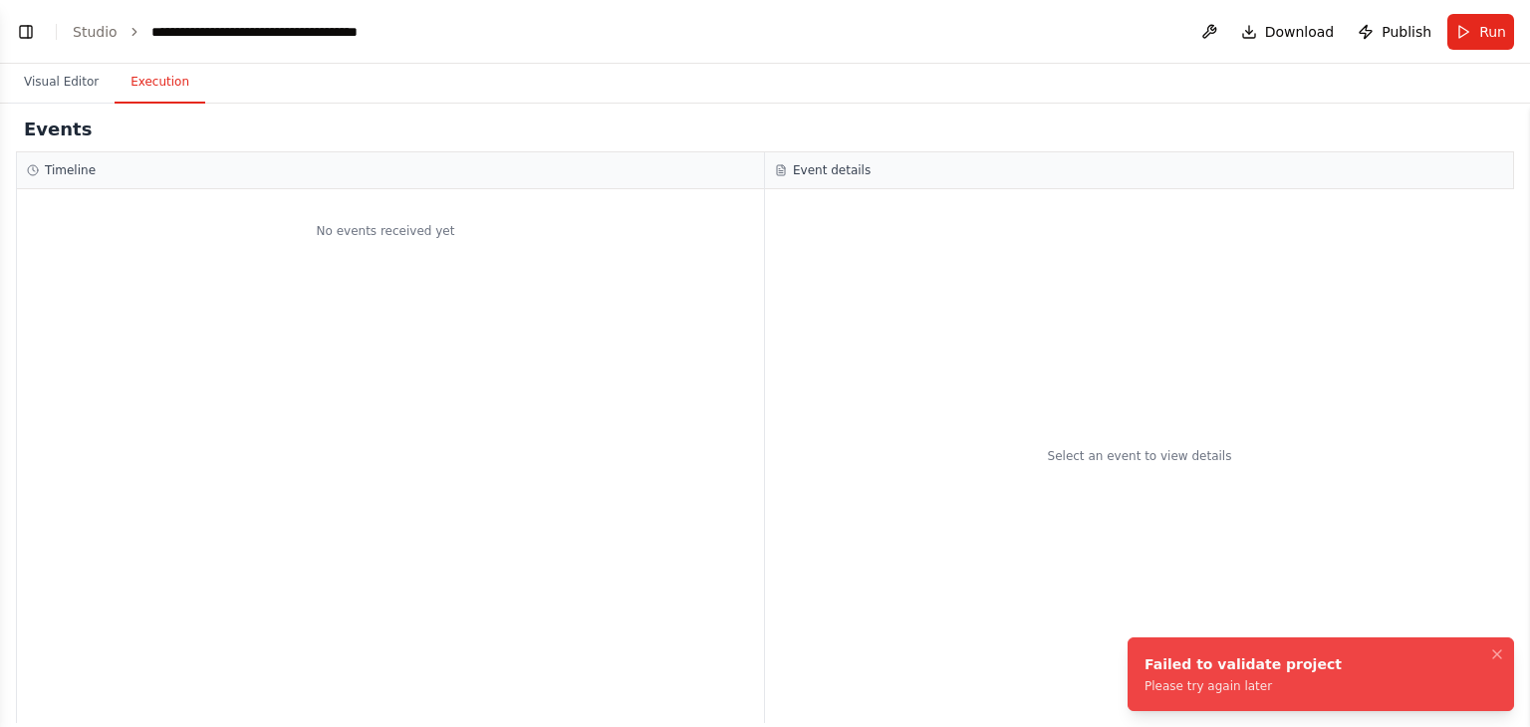
click at [1000, 384] on div "Select an event to view details" at bounding box center [1139, 456] width 749 height 534
click at [1483, 35] on span "Run" at bounding box center [1492, 32] width 27 height 20
click at [1475, 29] on button "Run" at bounding box center [1480, 32] width 67 height 36
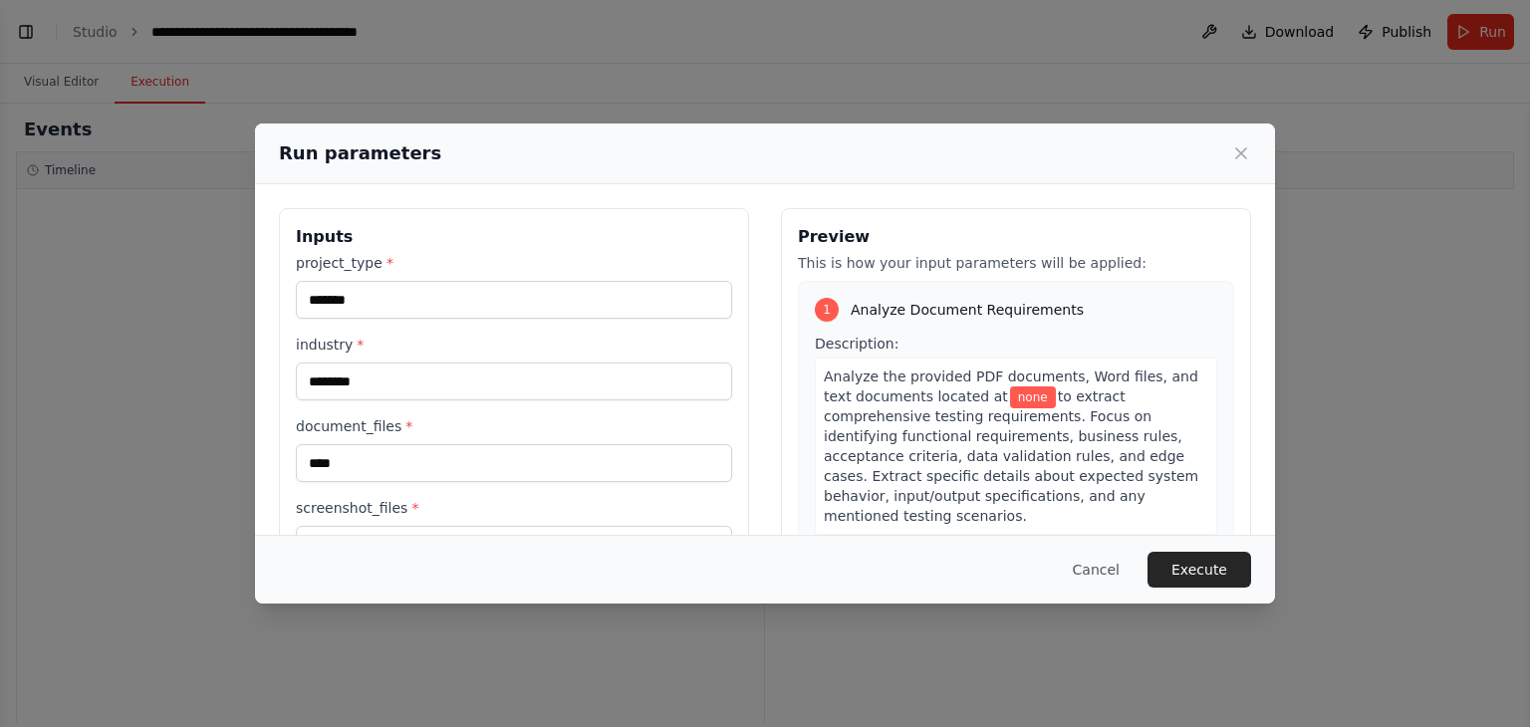
scroll to position [168, 0]
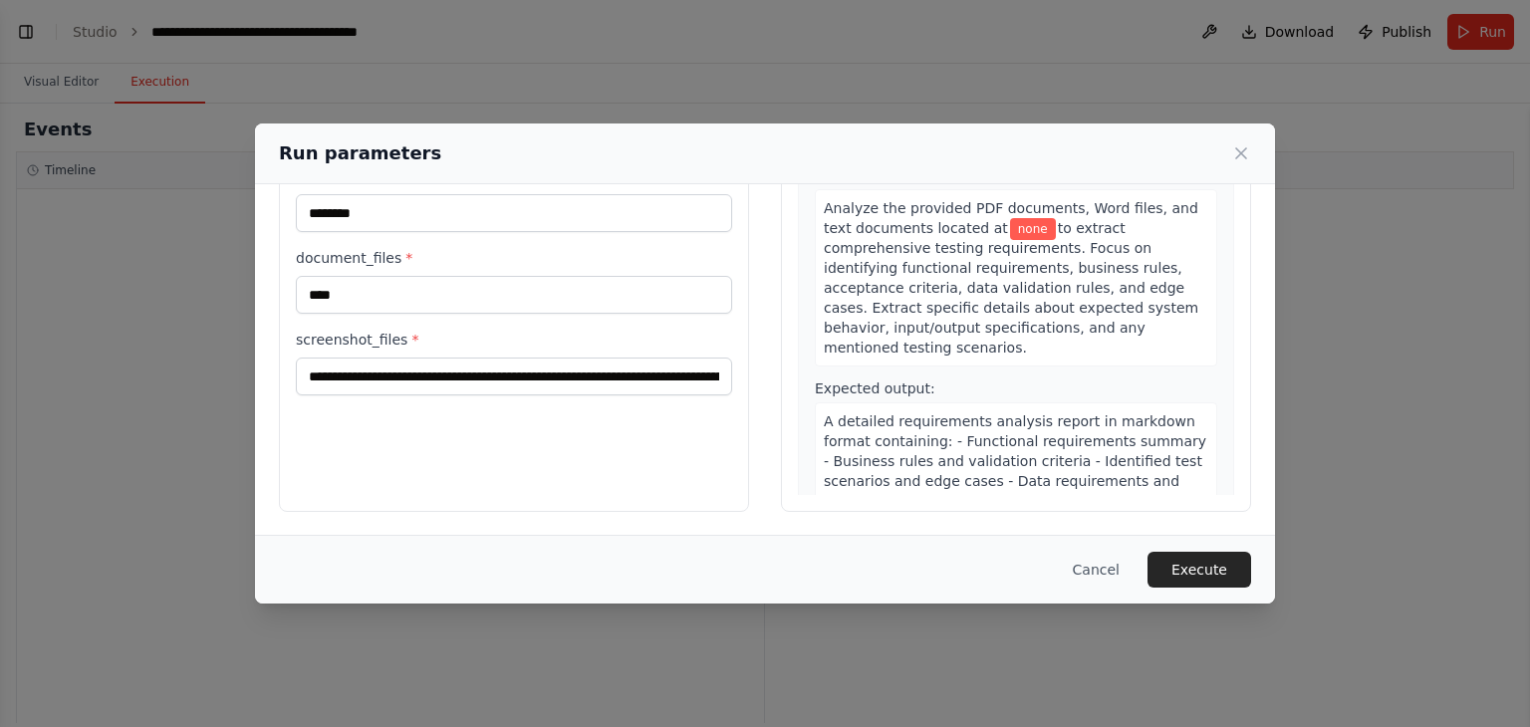
click at [623, 478] on div "**********" at bounding box center [514, 276] width 470 height 472
click at [1213, 578] on button "Execute" at bounding box center [1200, 570] width 104 height 36
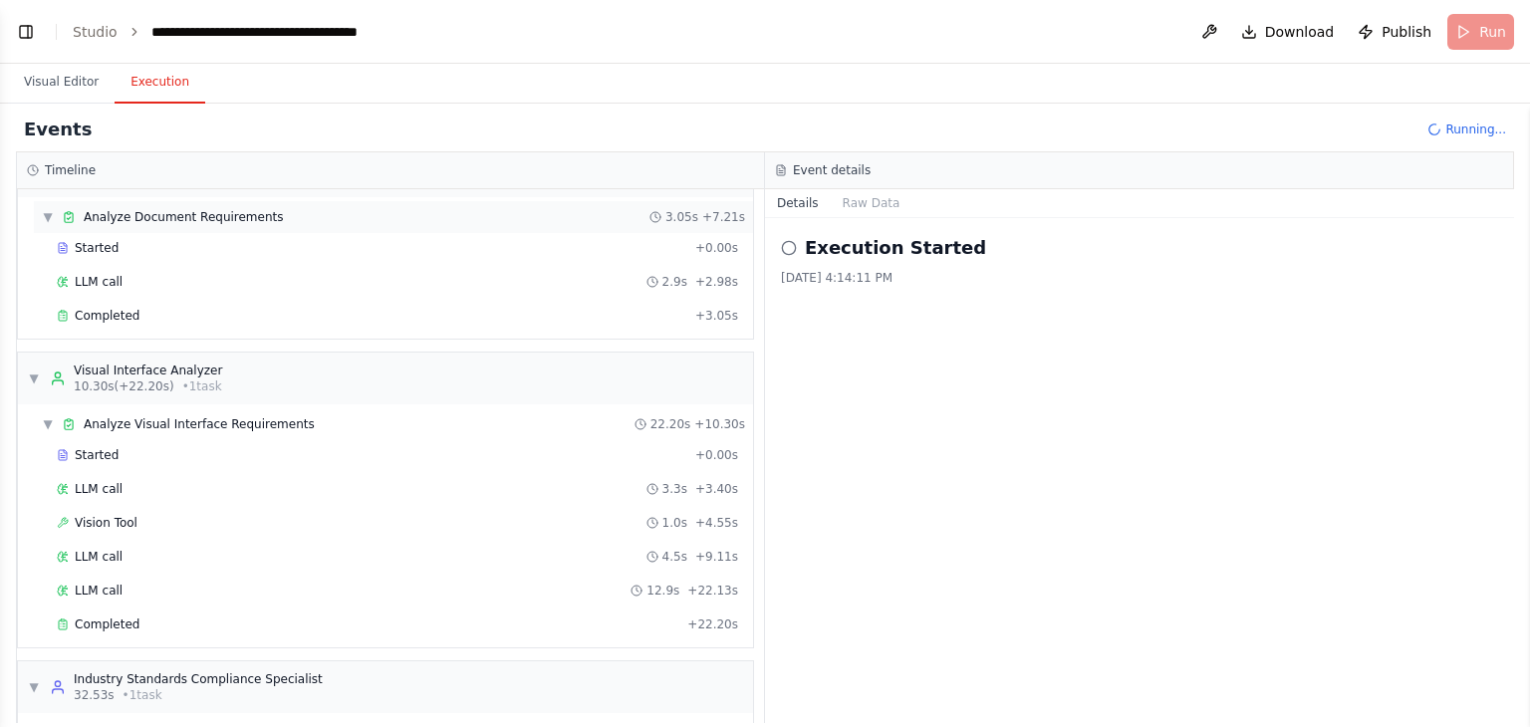
scroll to position [0, 0]
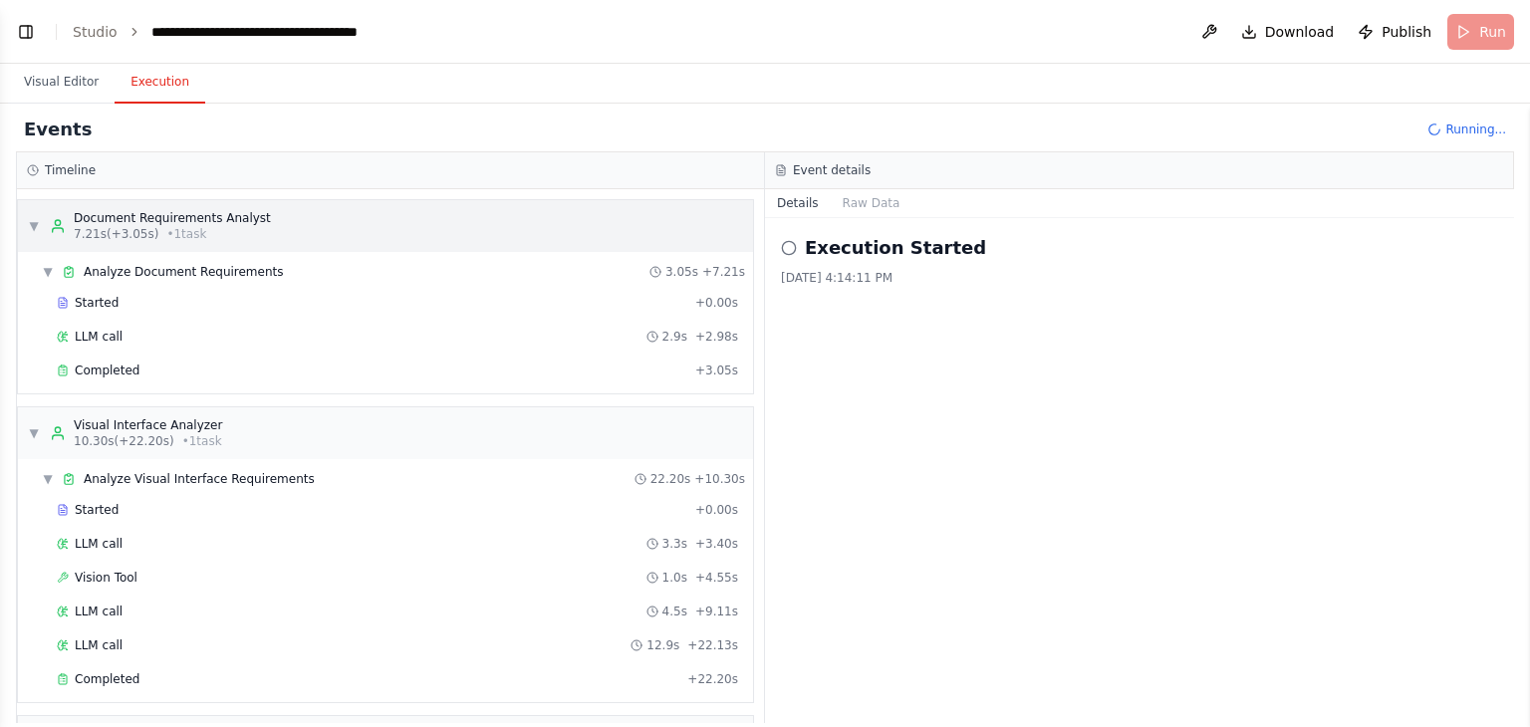
click at [142, 227] on span "7.21s (+3.05s)" at bounding box center [116, 234] width 85 height 16
click at [86, 212] on div "Document Requirements Analyst" at bounding box center [172, 218] width 197 height 16
